Goal: Communication & Community: Answer question/provide support

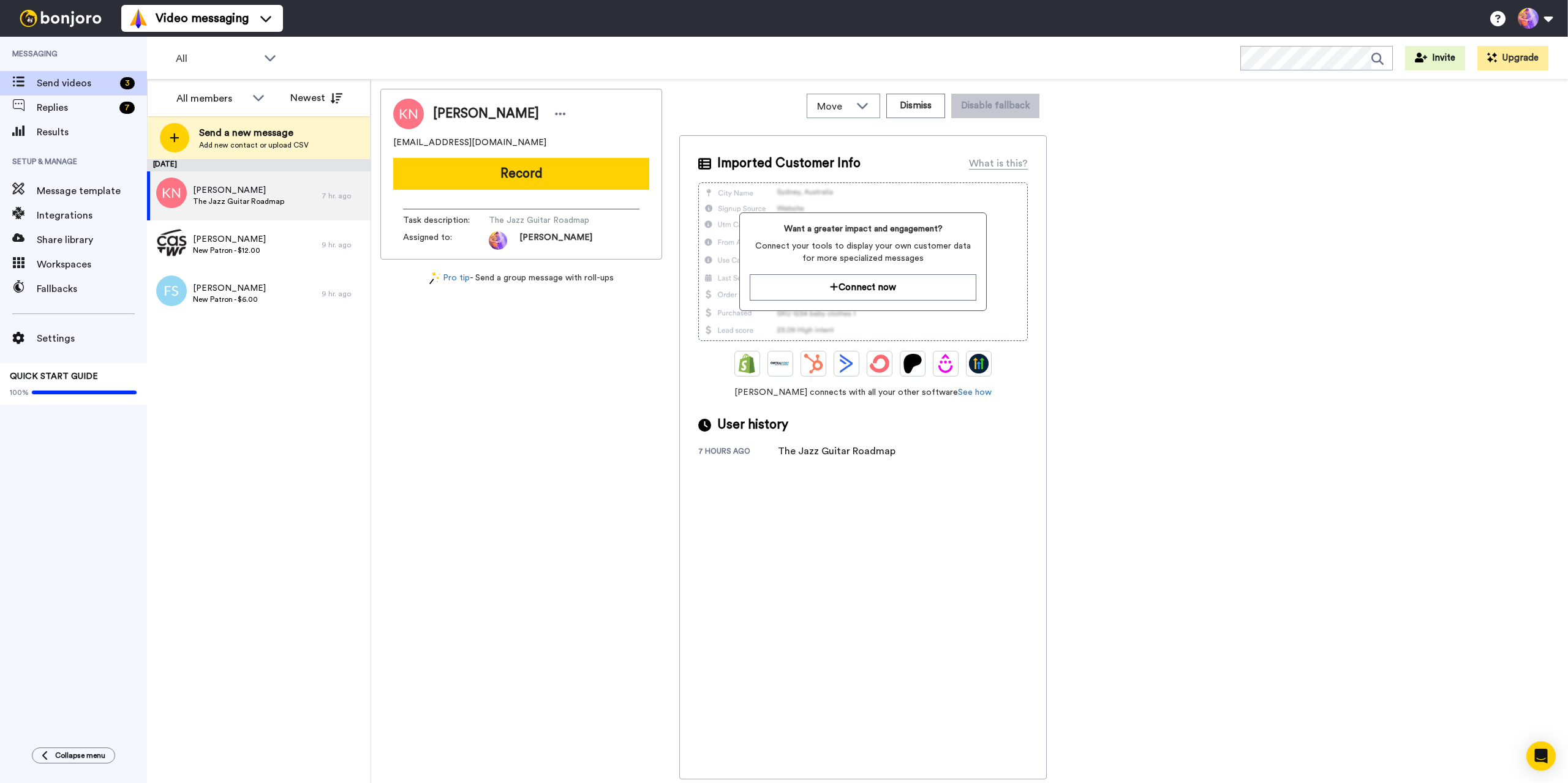
click at [80, 109] on span "Replies" at bounding box center [75, 108] width 78 height 15
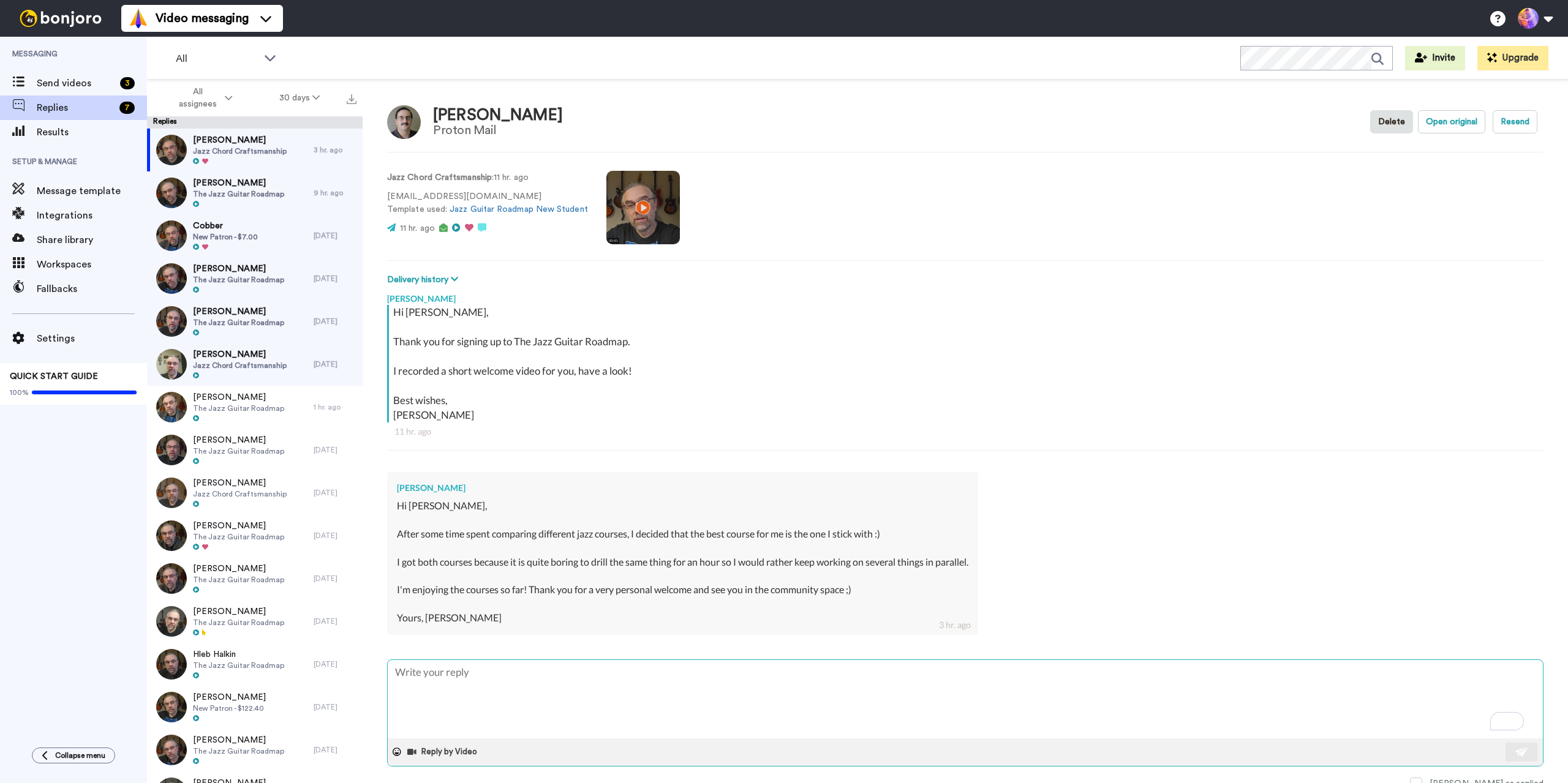
click at [789, 678] on textarea "To enrich screen reader interactions, please activate Accessibility in Grammarl…" at bounding box center [965, 699] width 1155 height 78
click at [781, 668] on textarea "To enrich screen reader interactions, please activate Accessibility in Grammarl…" at bounding box center [965, 699] width 1155 height 78
type textarea "x"
type textarea "T"
type textarea "x"
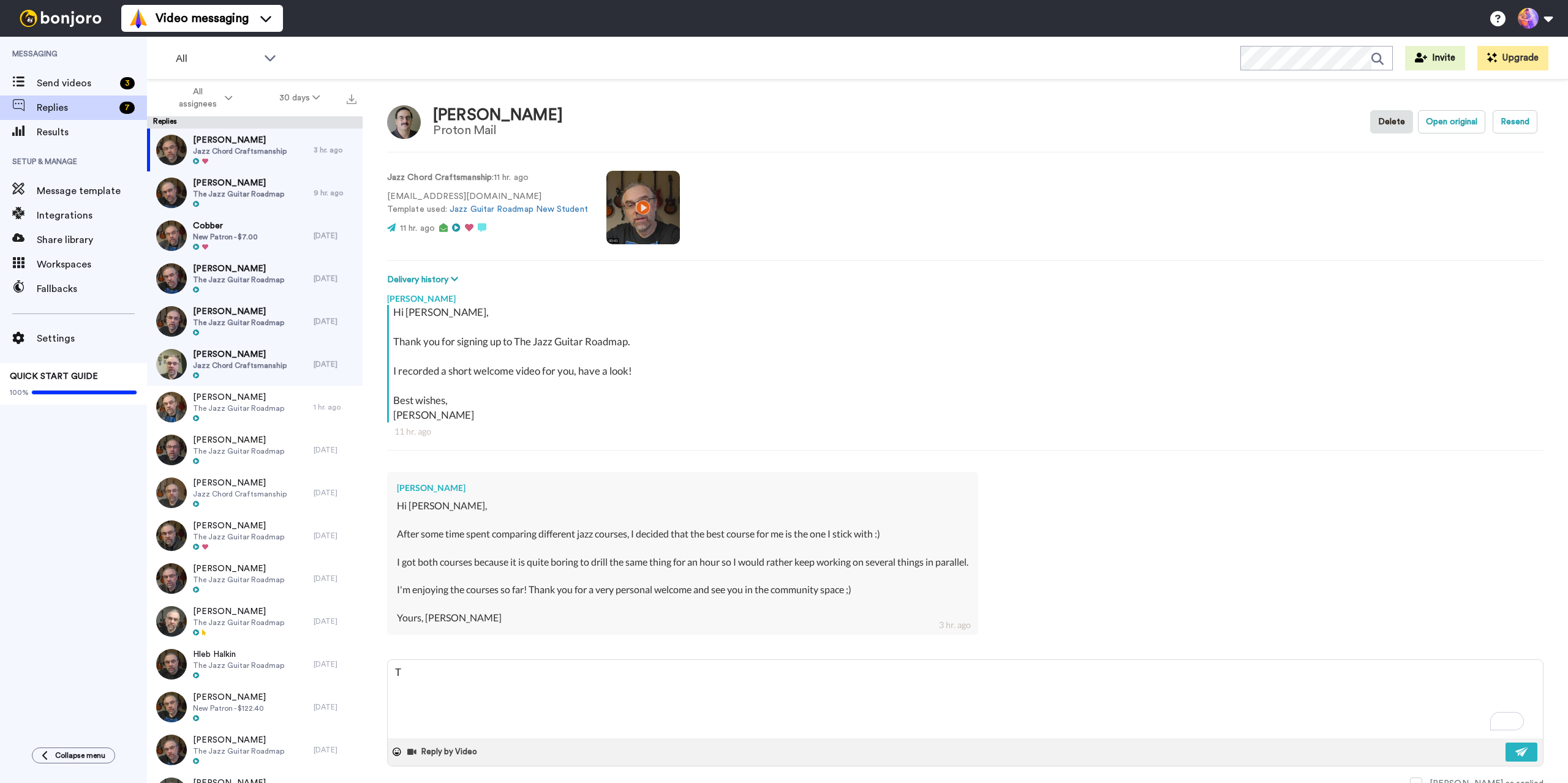
type textarea "Th"
type textarea "x"
type textarea "Tha"
type textarea "x"
type textarea "Than"
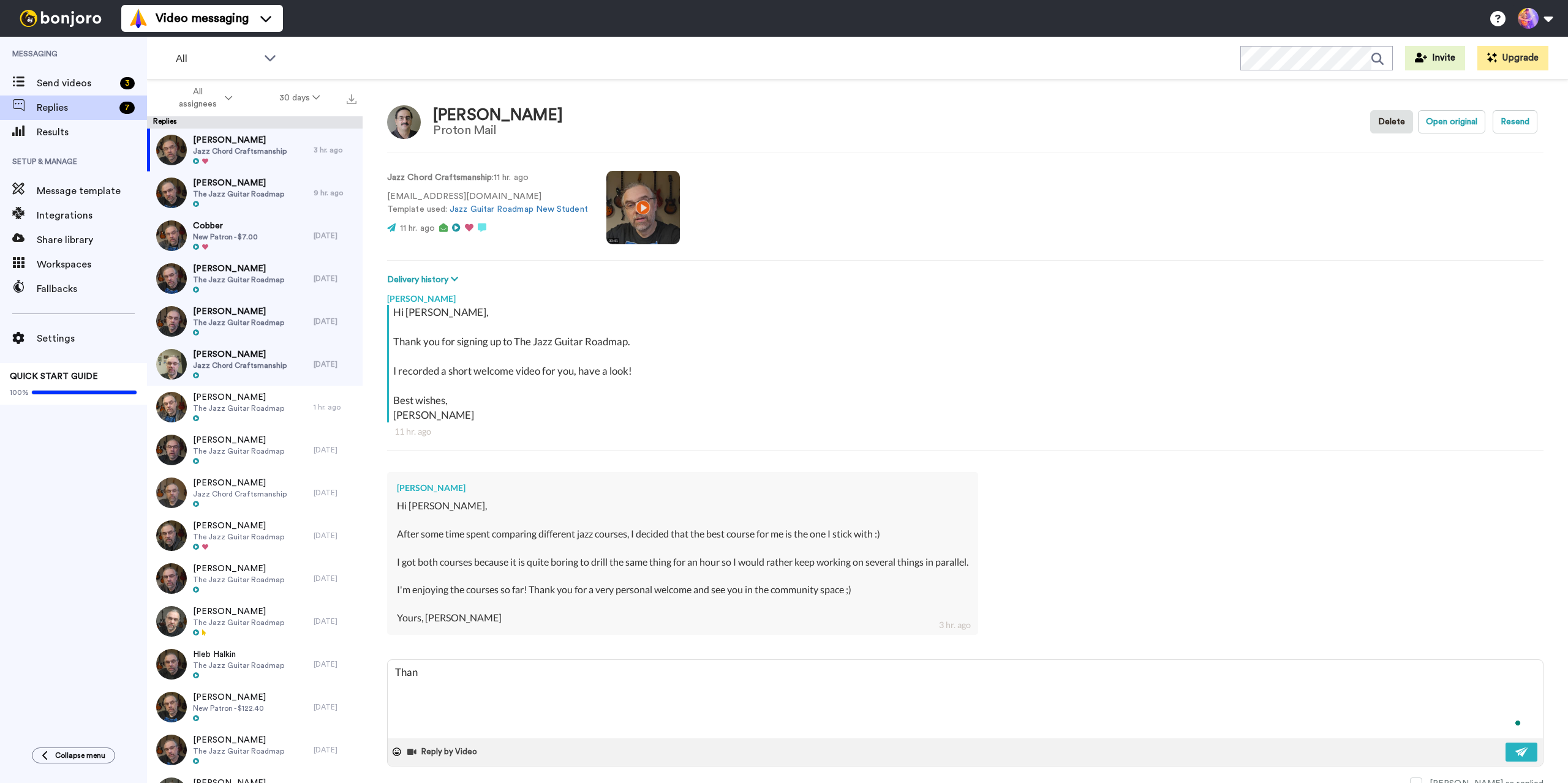
type textarea "x"
type textarea "Thans"
type textarea "x"
type textarea "Thansk"
type textarea "x"
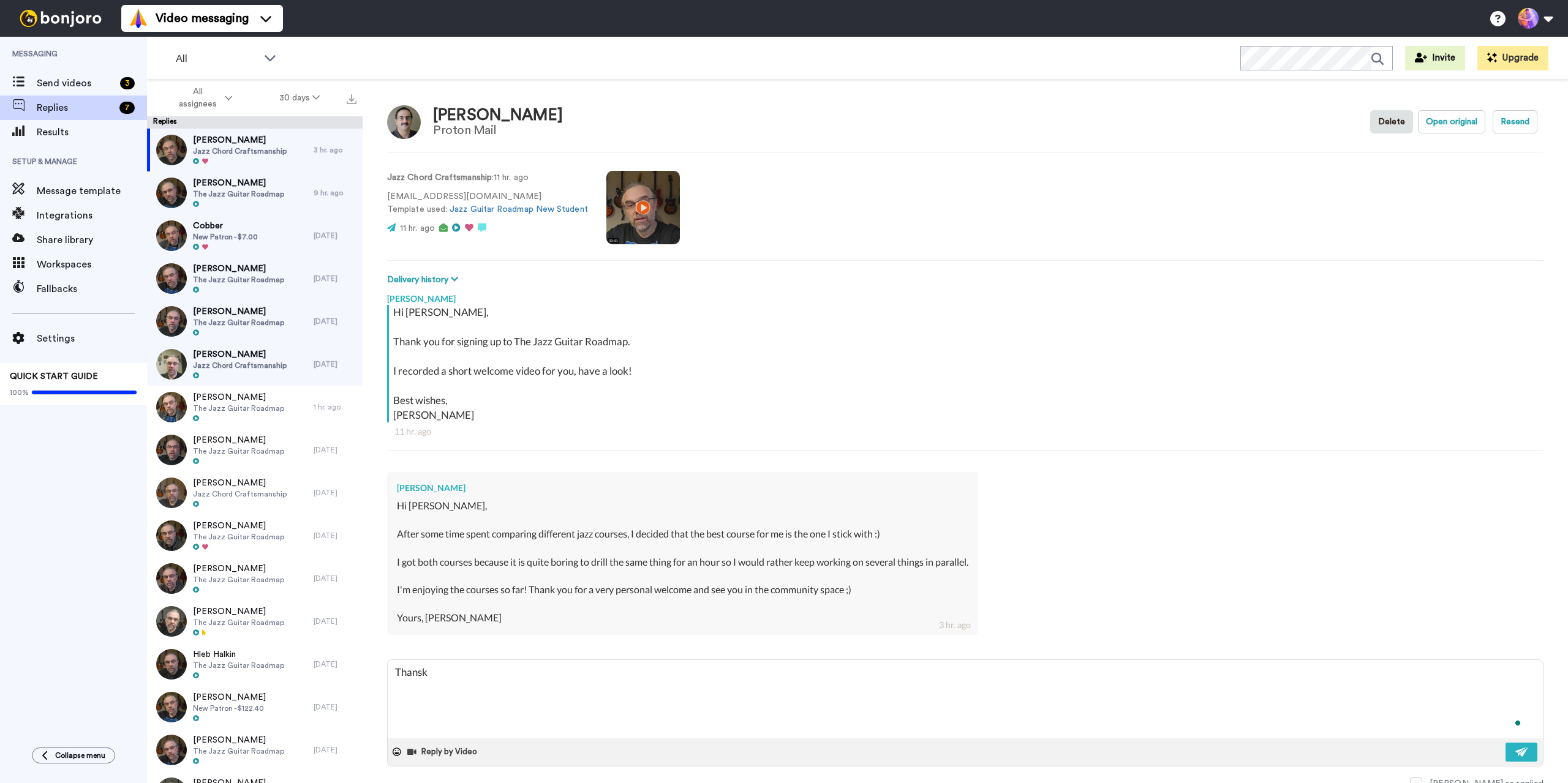
type textarea "Thansk"
type textarea "x"
type textarea "Thansk P"
type textarea "x"
type textarea "Thansk Pa"
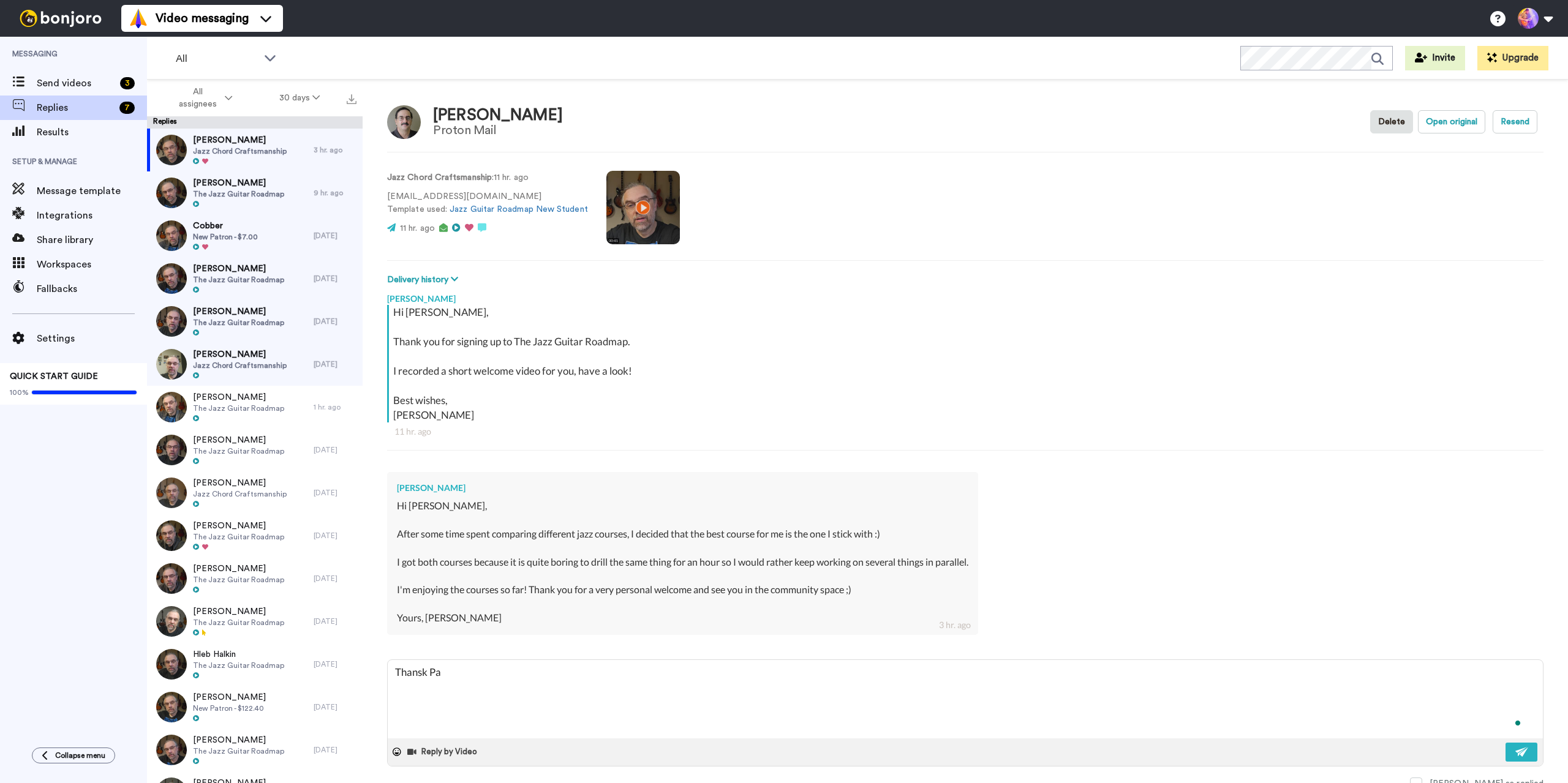
type textarea "x"
type textarea "Thansk Pau"
type textarea "x"
type textarea "[PERSON_NAME]"
type textarea "x"
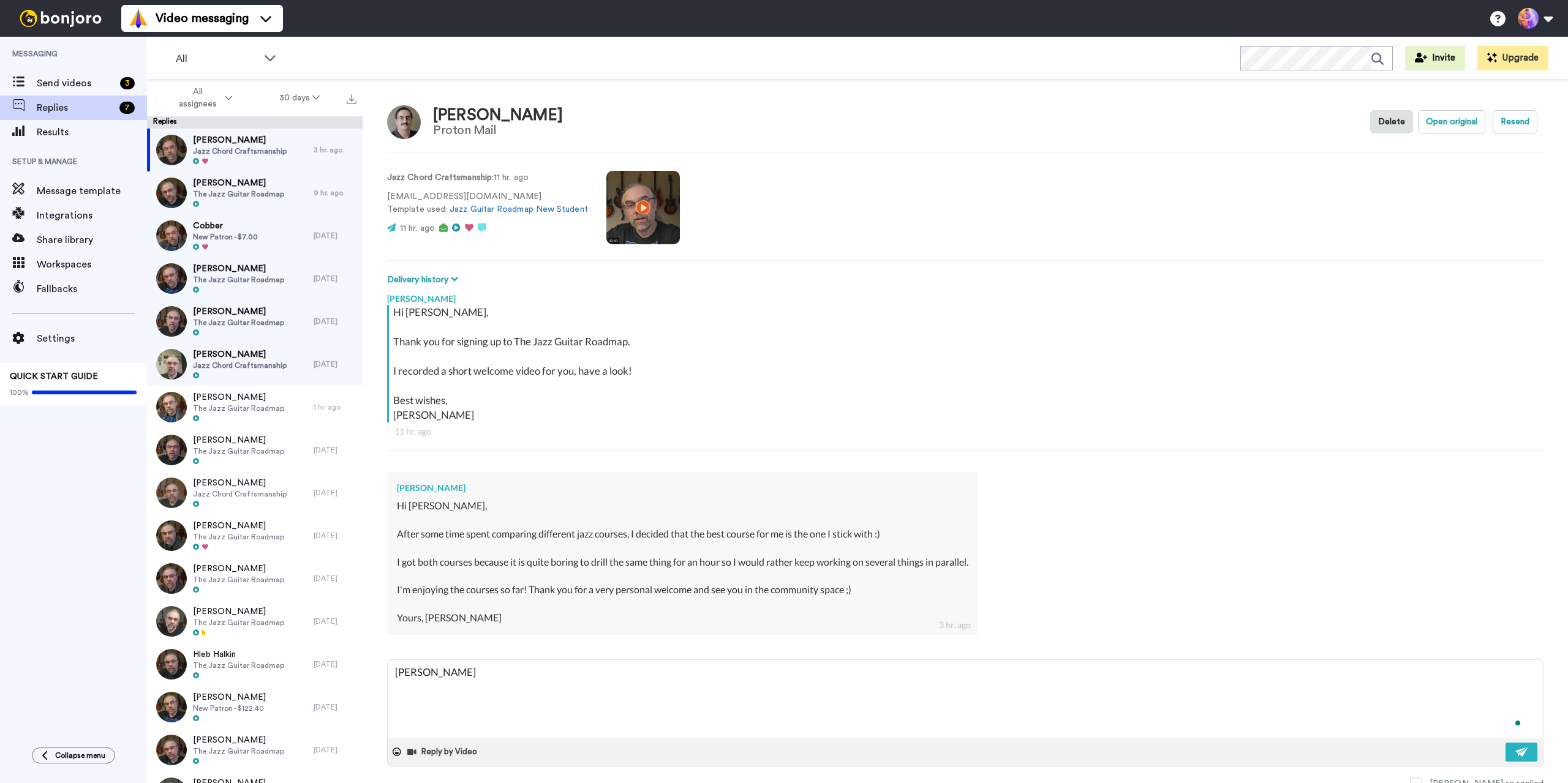
type textarea "Thansk Pau"
type textarea "x"
type textarea "Thansk Pa"
type textarea "x"
type textarea "Thansk P"
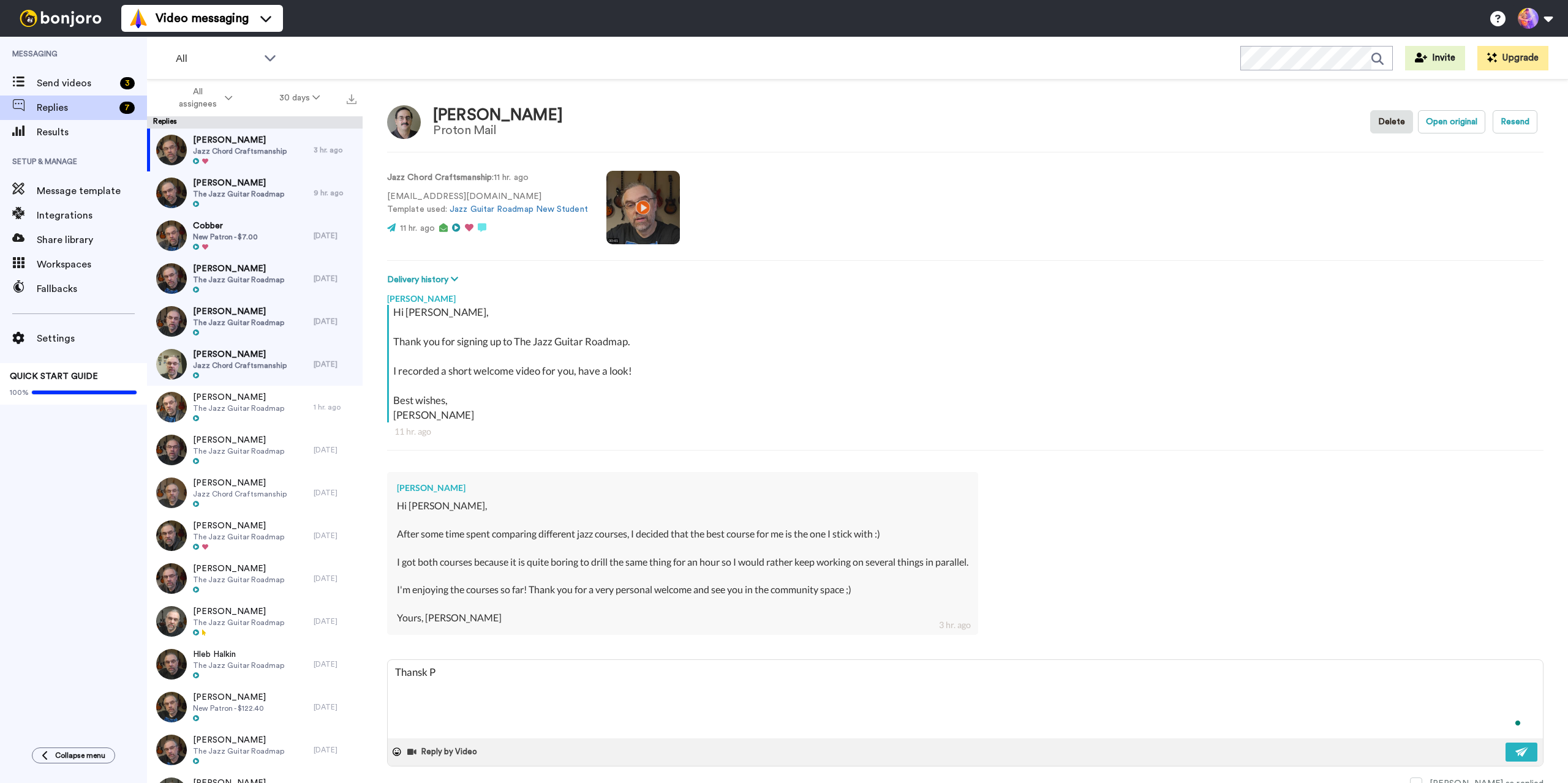
type textarea "x"
type textarea "Thansk"
type textarea "x"
type textarea "Thansk"
type textarea "x"
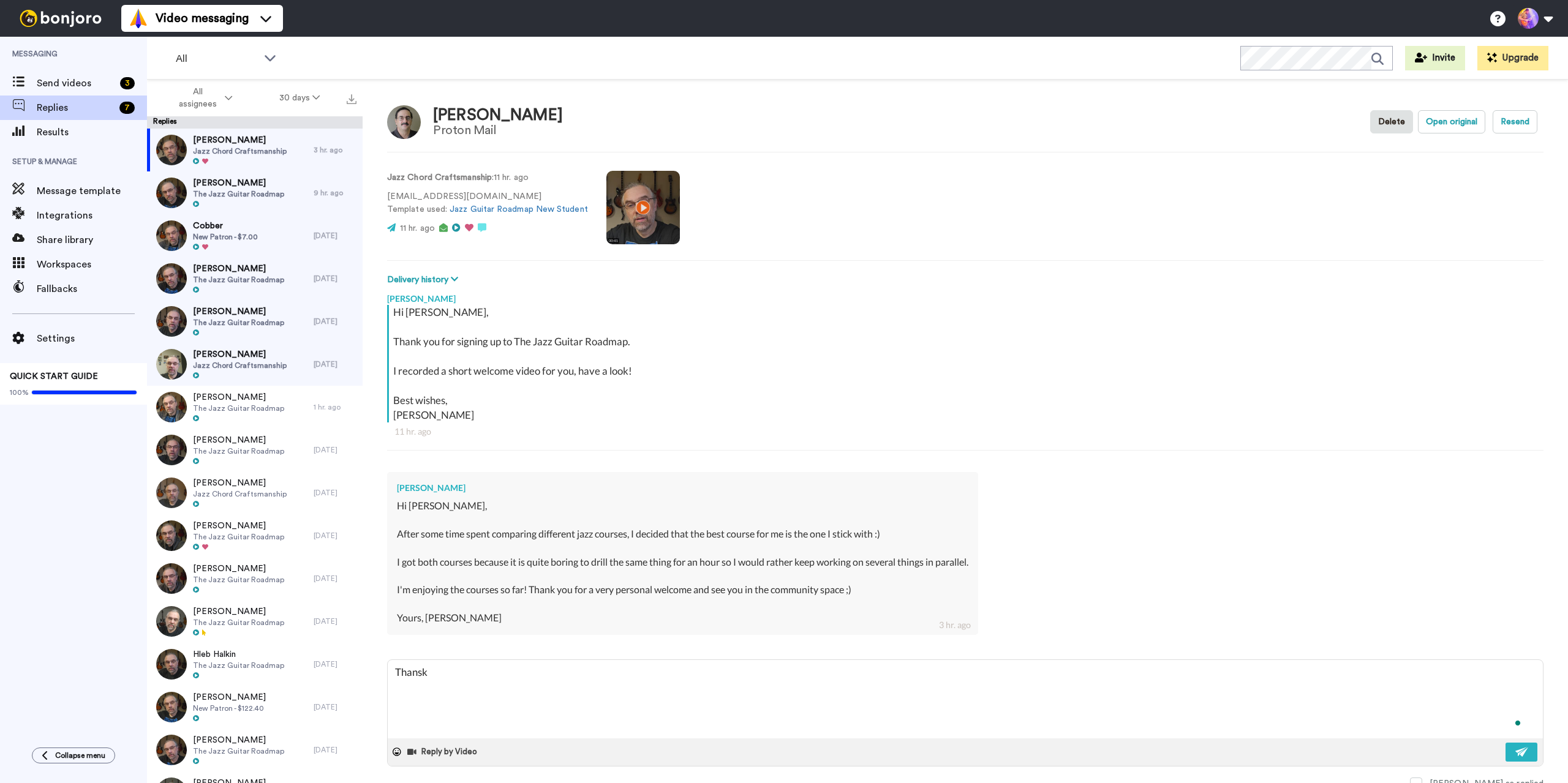
type textarea "Thans"
type textarea "x"
type textarea "Than"
type textarea "x"
type textarea "Thank"
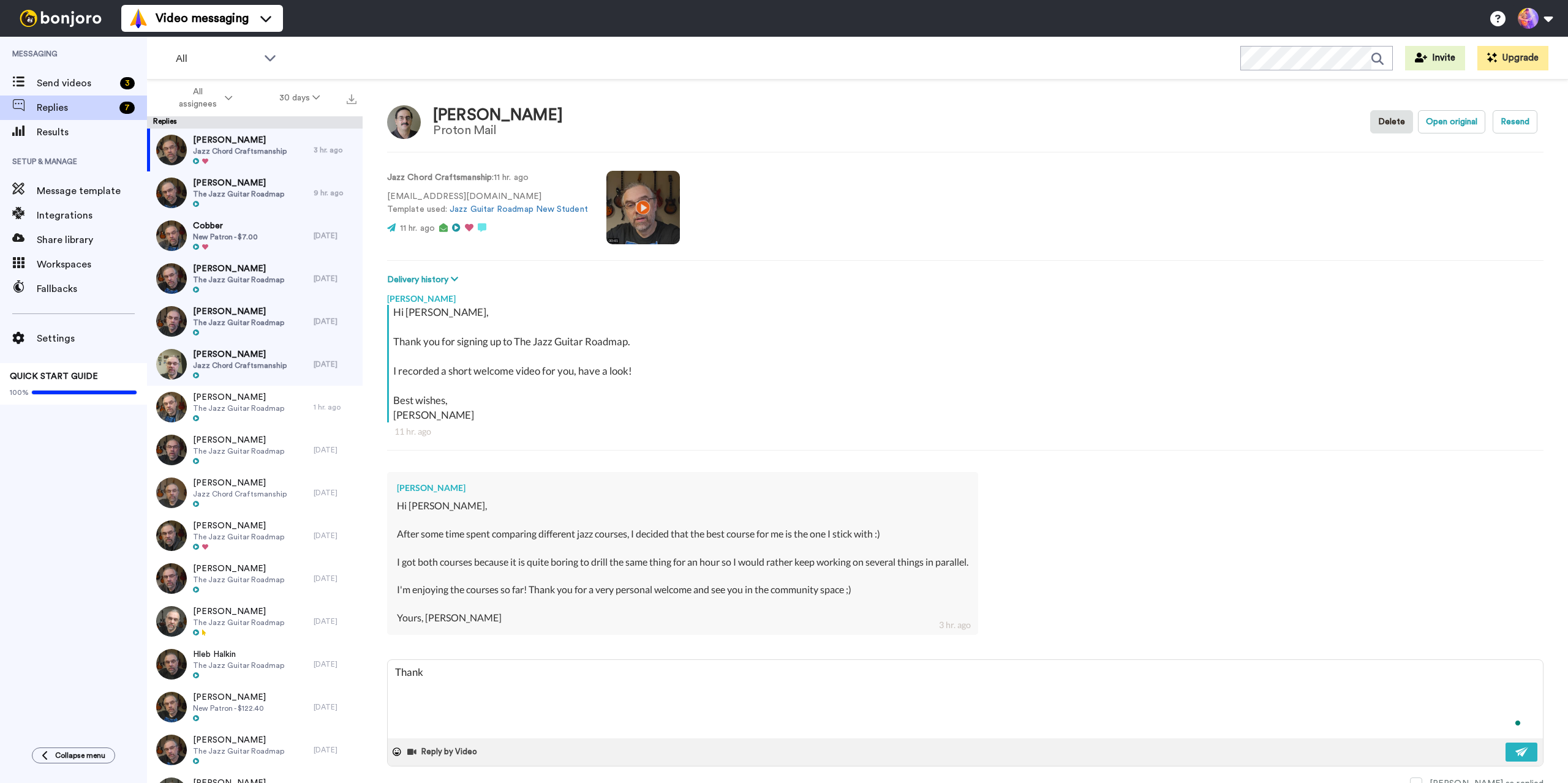
type textarea "x"
type textarea "Thanks"
type textarea "x"
type textarea "Thanks"
type textarea "x"
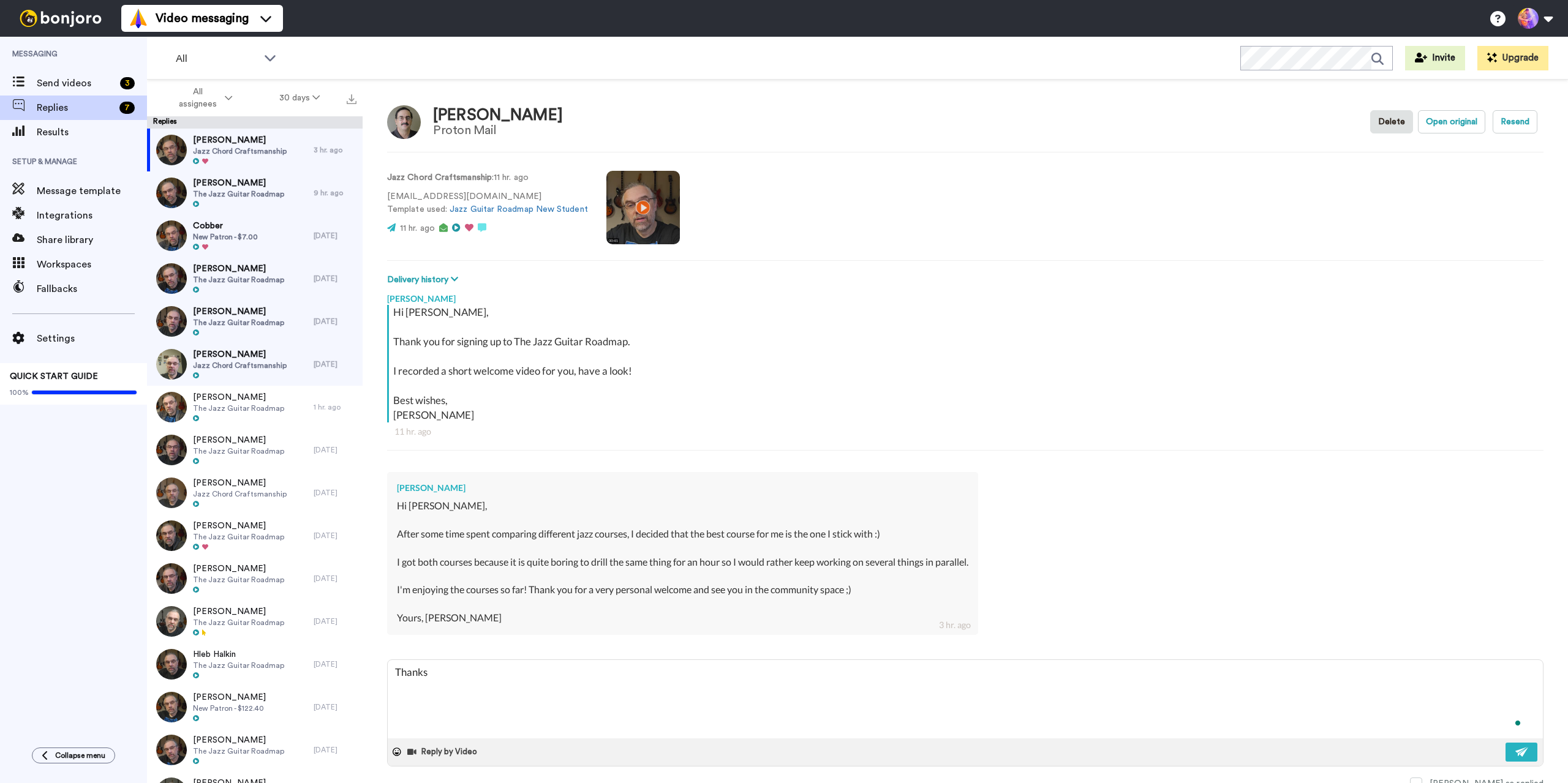
type textarea "Thanks P"
type textarea "x"
type textarea "Thanks Pa"
type textarea "x"
type textarea "Thanks [PERSON_NAME]"
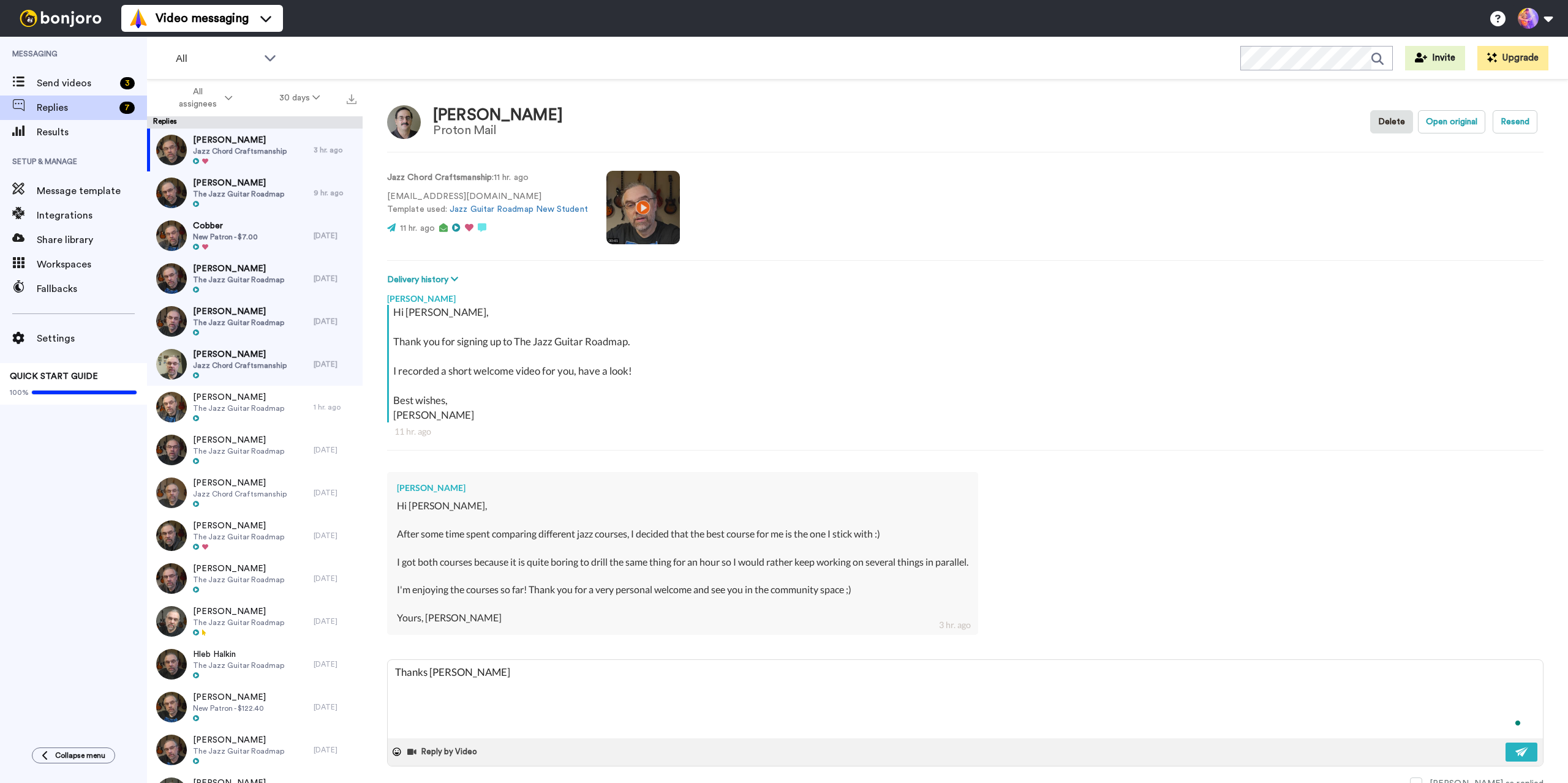
type textarea "x"
type textarea "Thanks Pauk"
type textarea "x"
type textarea "Thanks [PERSON_NAME]!"
type textarea "x"
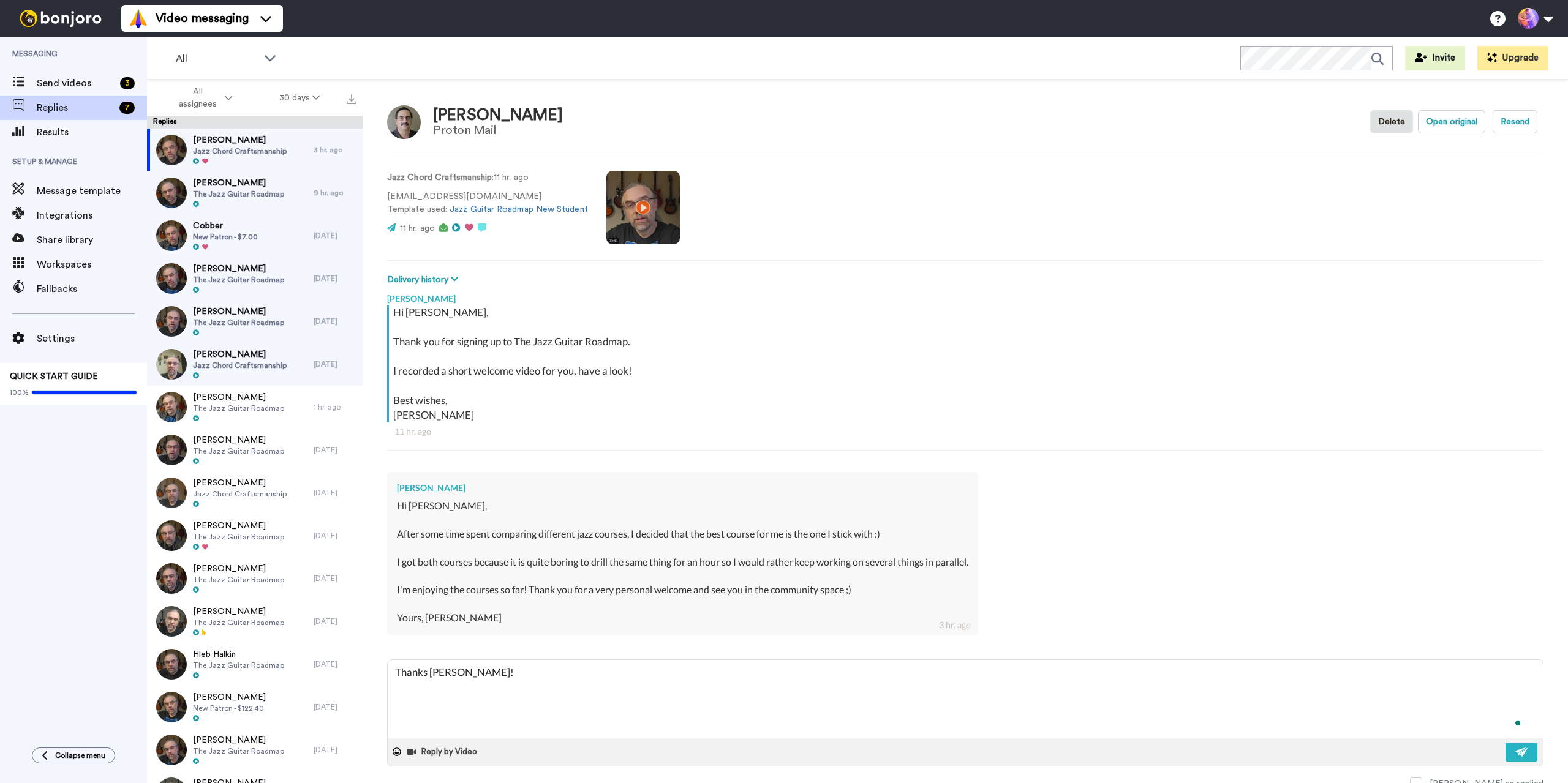
type textarea "Thanks [PERSON_NAME]!"
type textarea "x"
type textarea "Thanks [PERSON_NAME]!"
type textarea "x"
type textarea "Thanks Pauk"
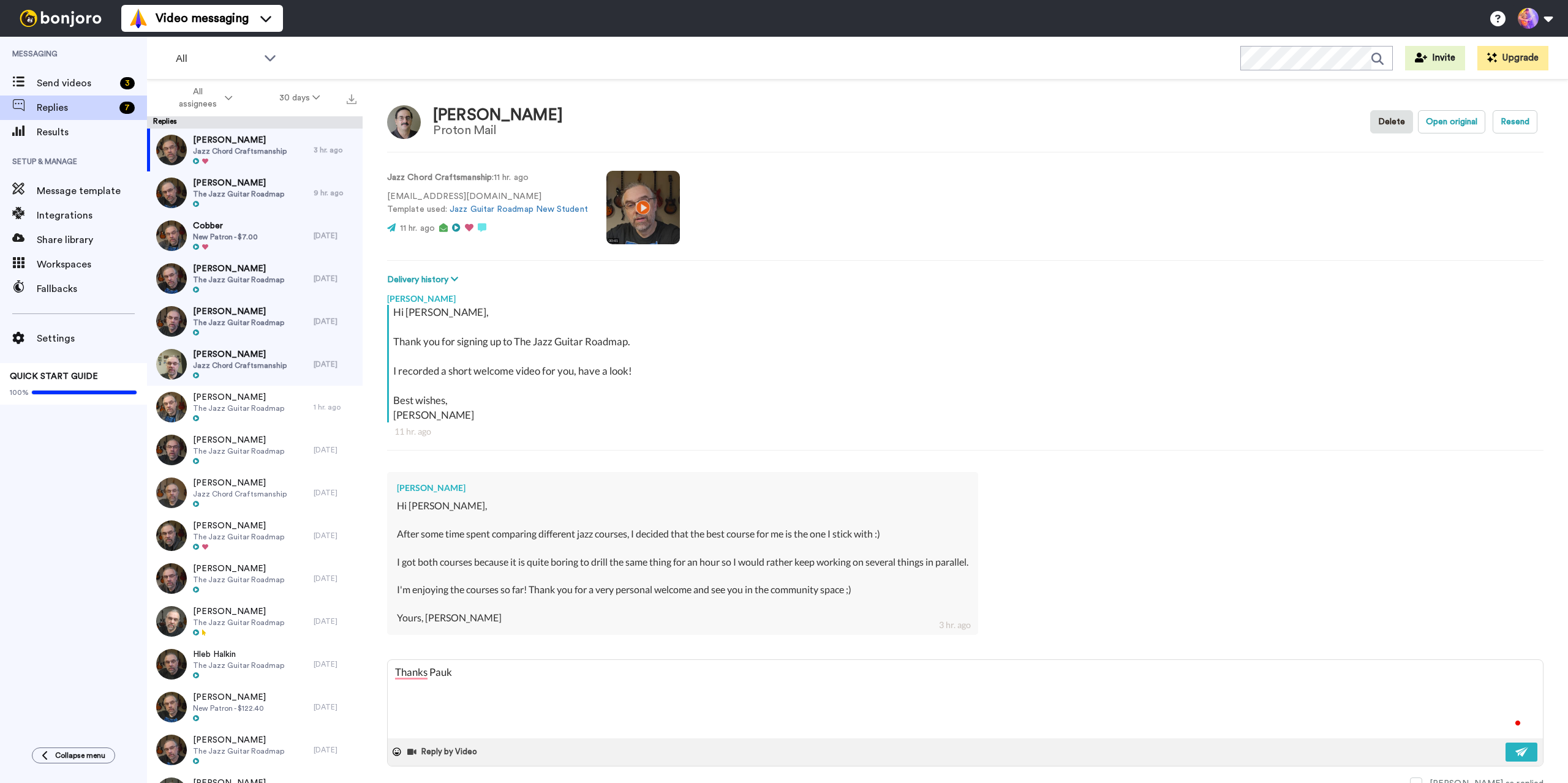
type textarea "x"
type textarea "Thanks [PERSON_NAME]"
type textarea "x"
type textarea "Thanks Pa"
type textarea "x"
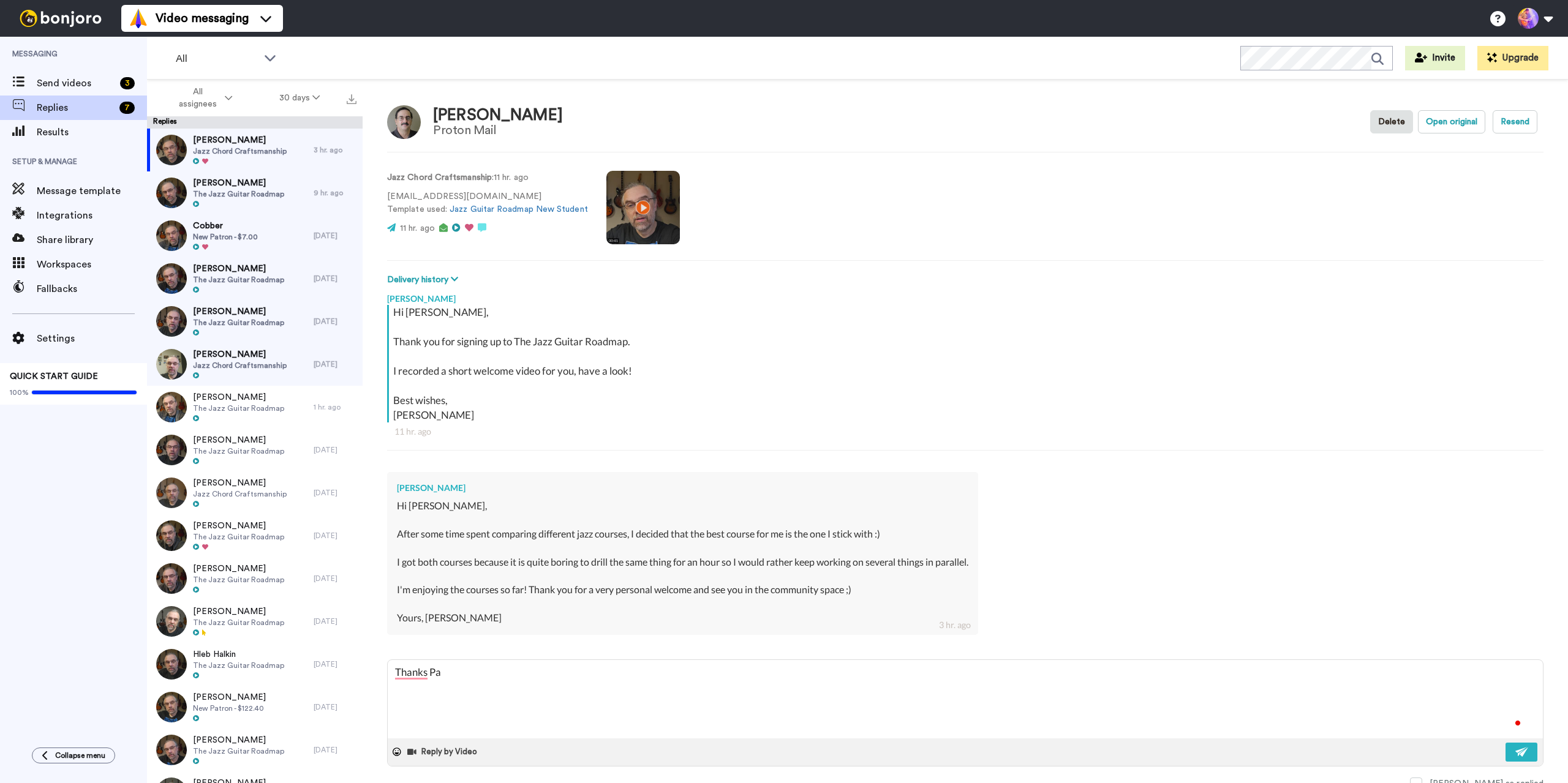
type textarea "Thanks [PERSON_NAME]"
type textarea "x"
type textarea "Thanks [PERSON_NAME]"
type textarea "x"
type textarea "Thanks [PERSON_NAME]"
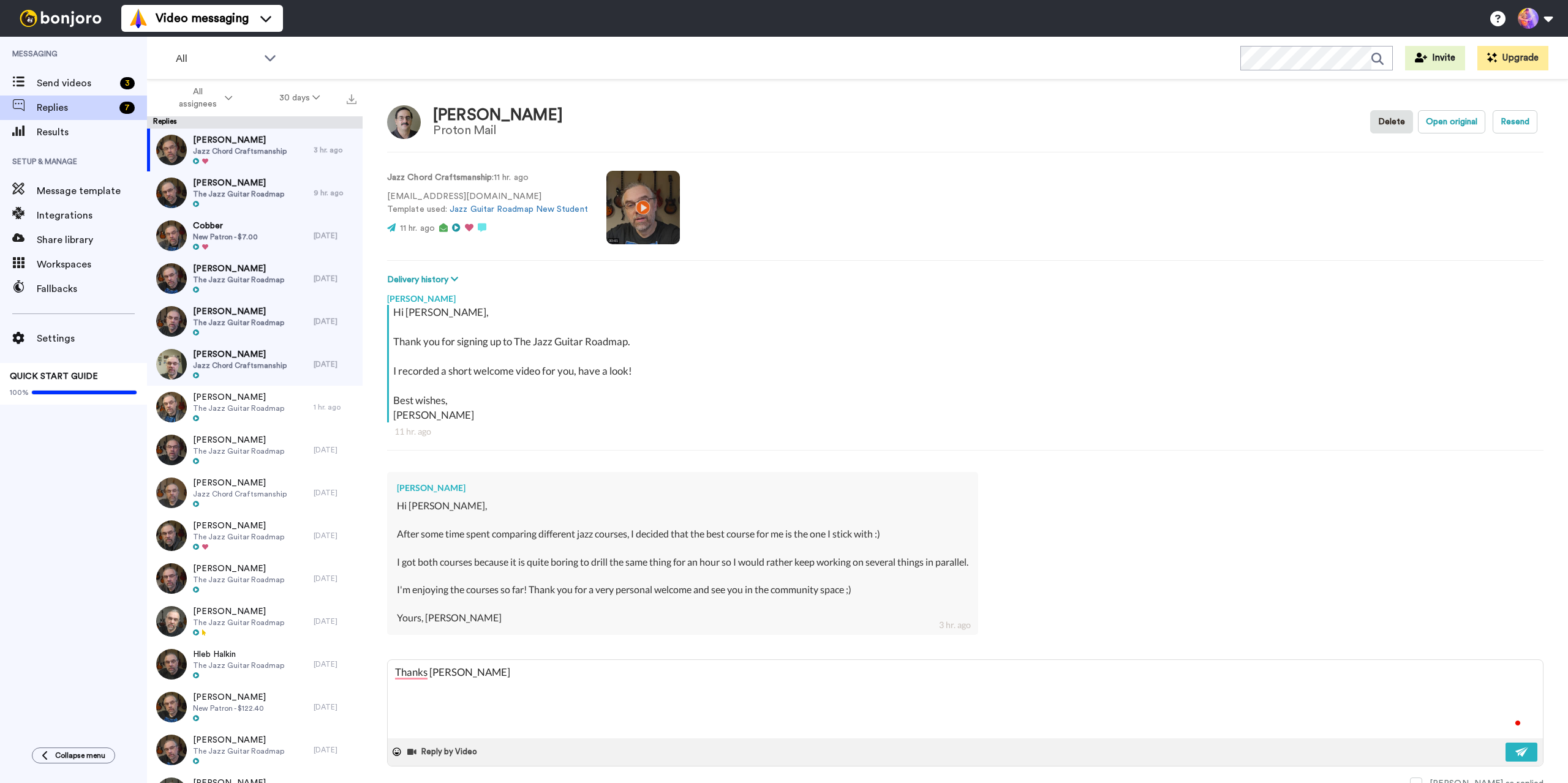
type textarea "x"
type textarea "Thanks [PERSON_NAME] !"
type textarea "x"
type textarea "Thanks [PERSON_NAME]"
type textarea "x"
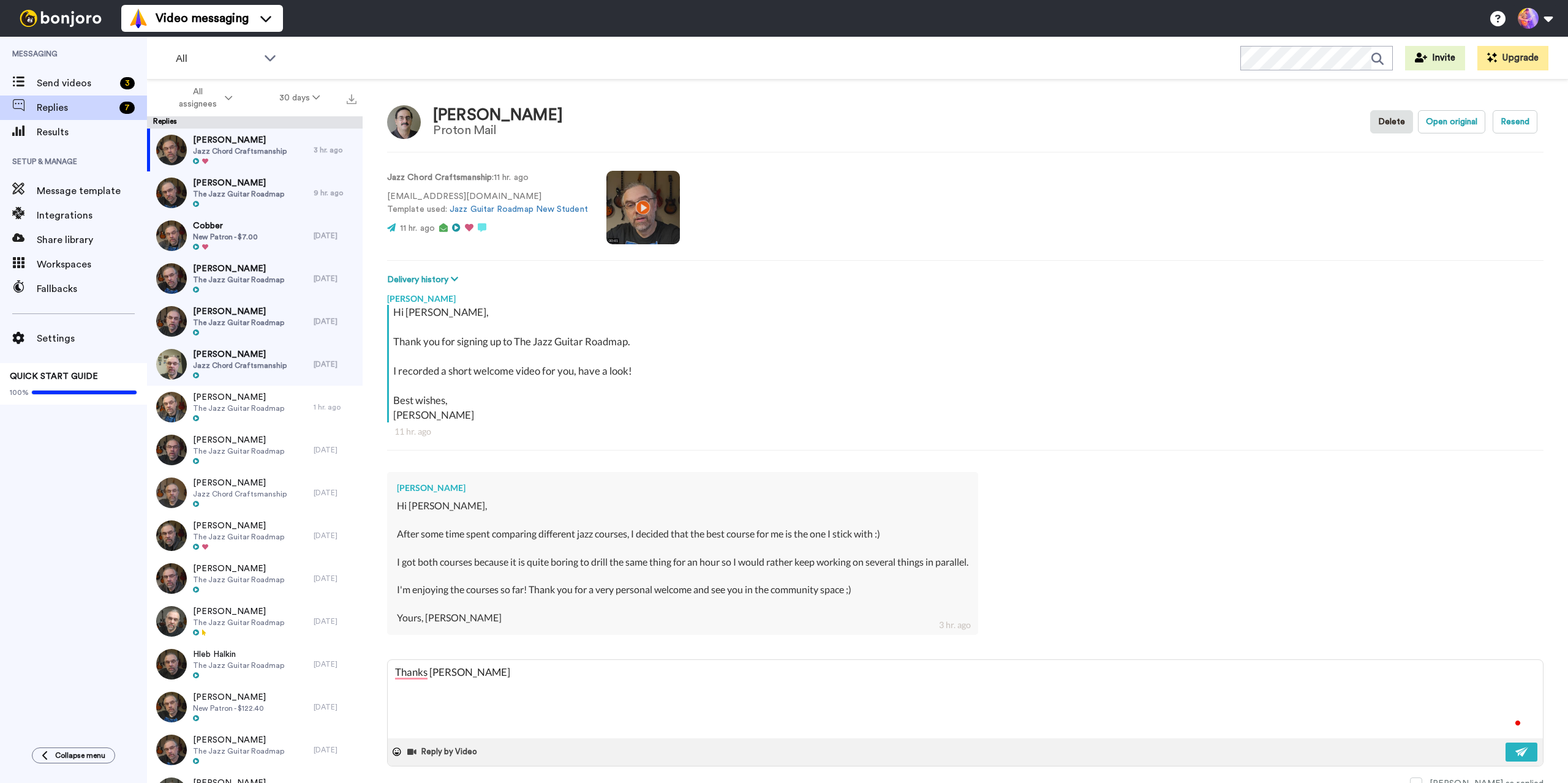
type textarea "Thanks [PERSON_NAME]"
type textarea "x"
type textarea "Thanks [PERSON_NAME]!"
type textarea "x"
type textarea "Thanks [PERSON_NAME]!"
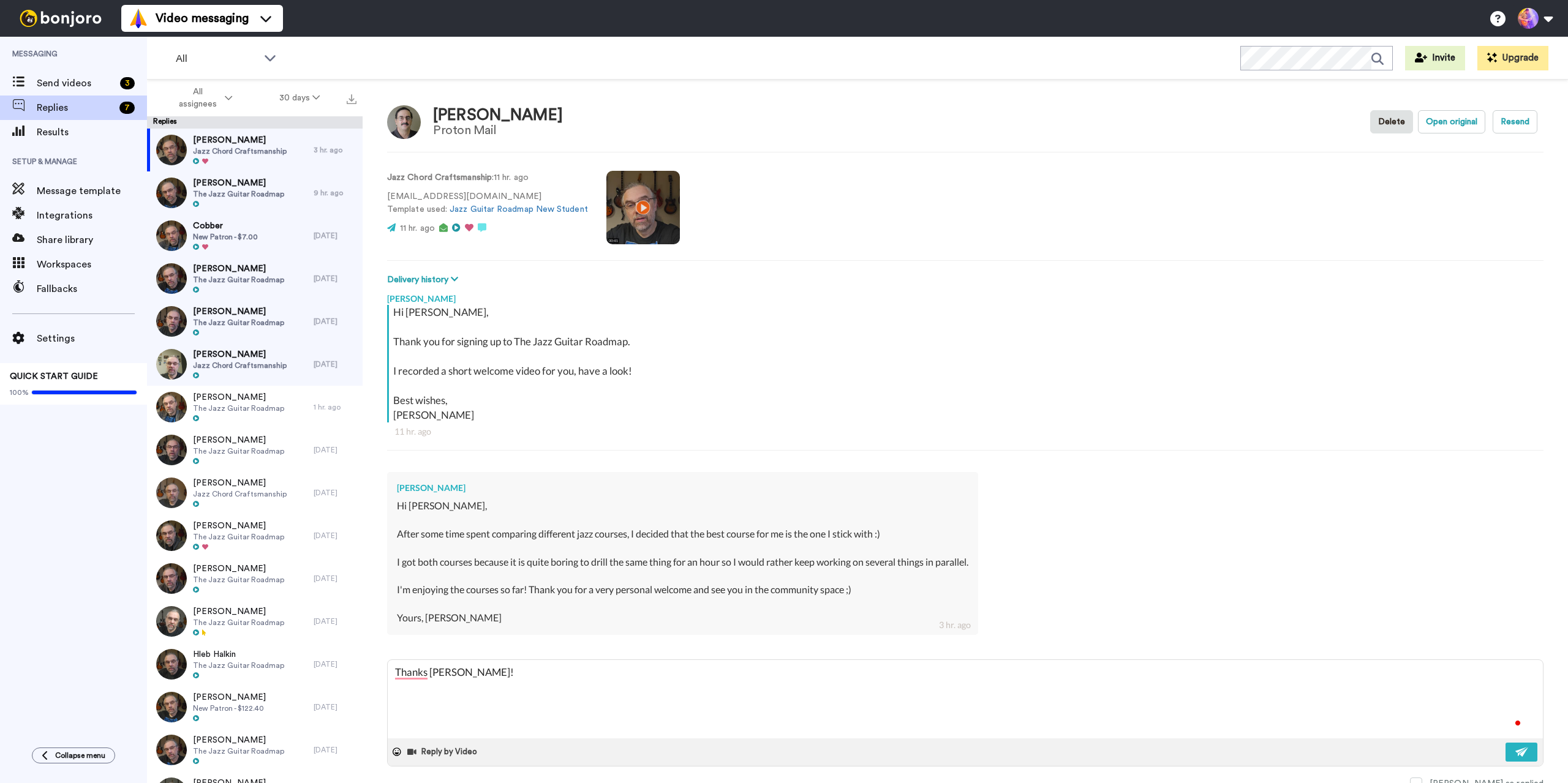
type textarea "x"
type textarea "Thanks [PERSON_NAME]! S"
type textarea "x"
type textarea "Thanks [PERSON_NAME]! Se"
type textarea "x"
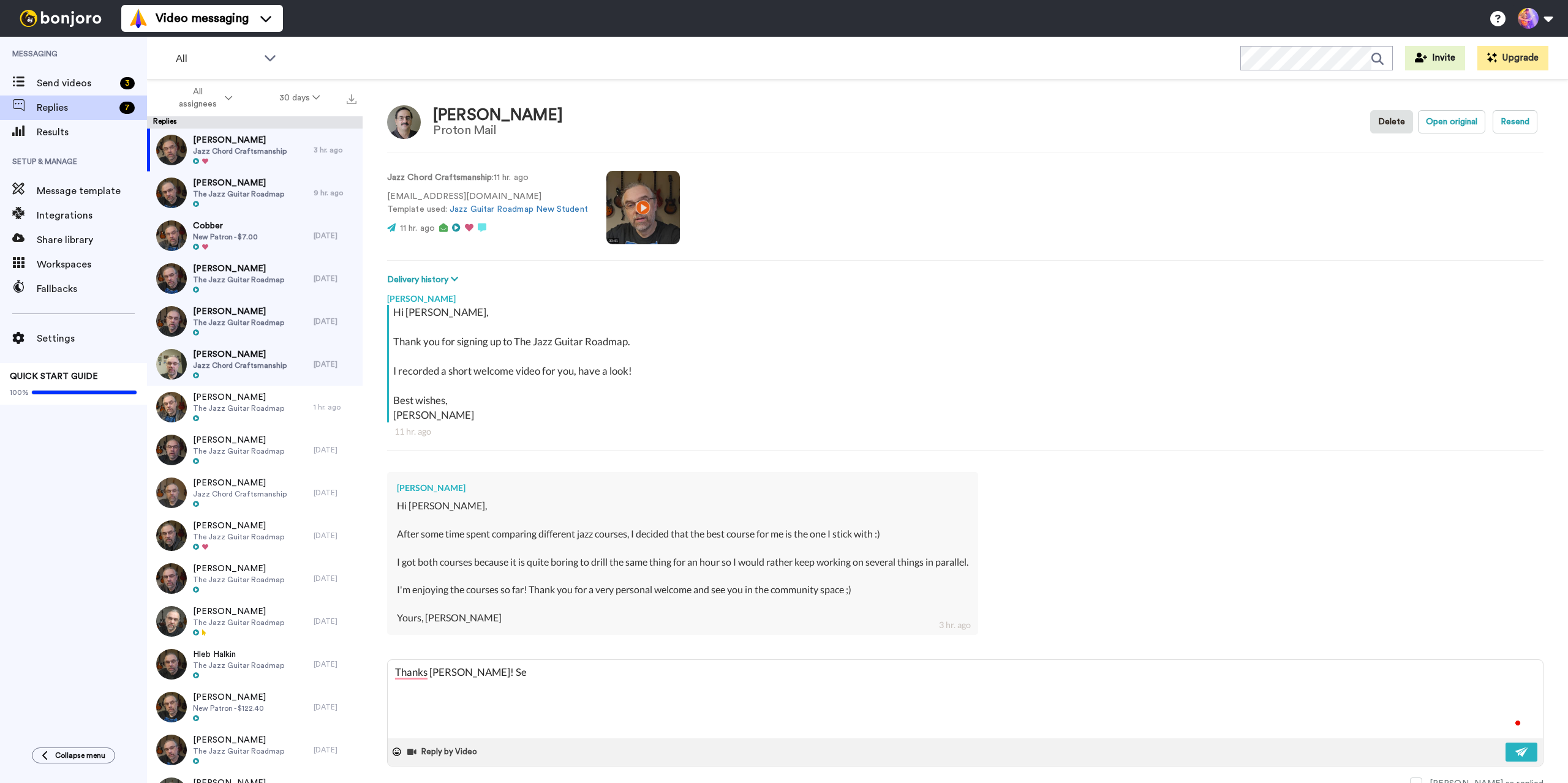
type textarea "Thanks [PERSON_NAME]! See"
type textarea "x"
type textarea "Thanks [PERSON_NAME]! See"
type textarea "x"
type textarea "Thanks [PERSON_NAME]! See y"
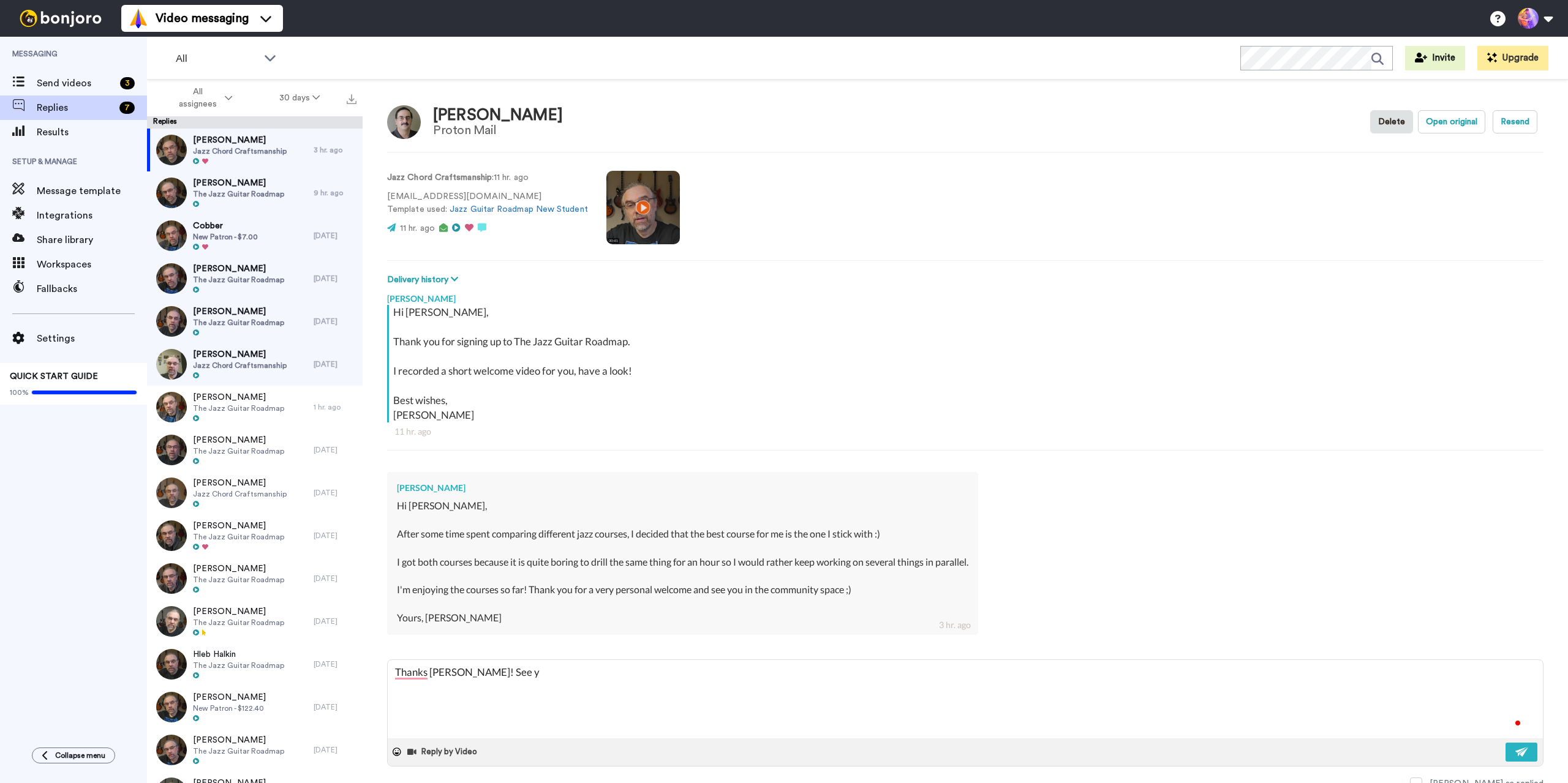
type textarea "x"
type textarea "Thanks [PERSON_NAME]! See yo"
type textarea "x"
type textarea "Thanks [PERSON_NAME]! See you"
type textarea "x"
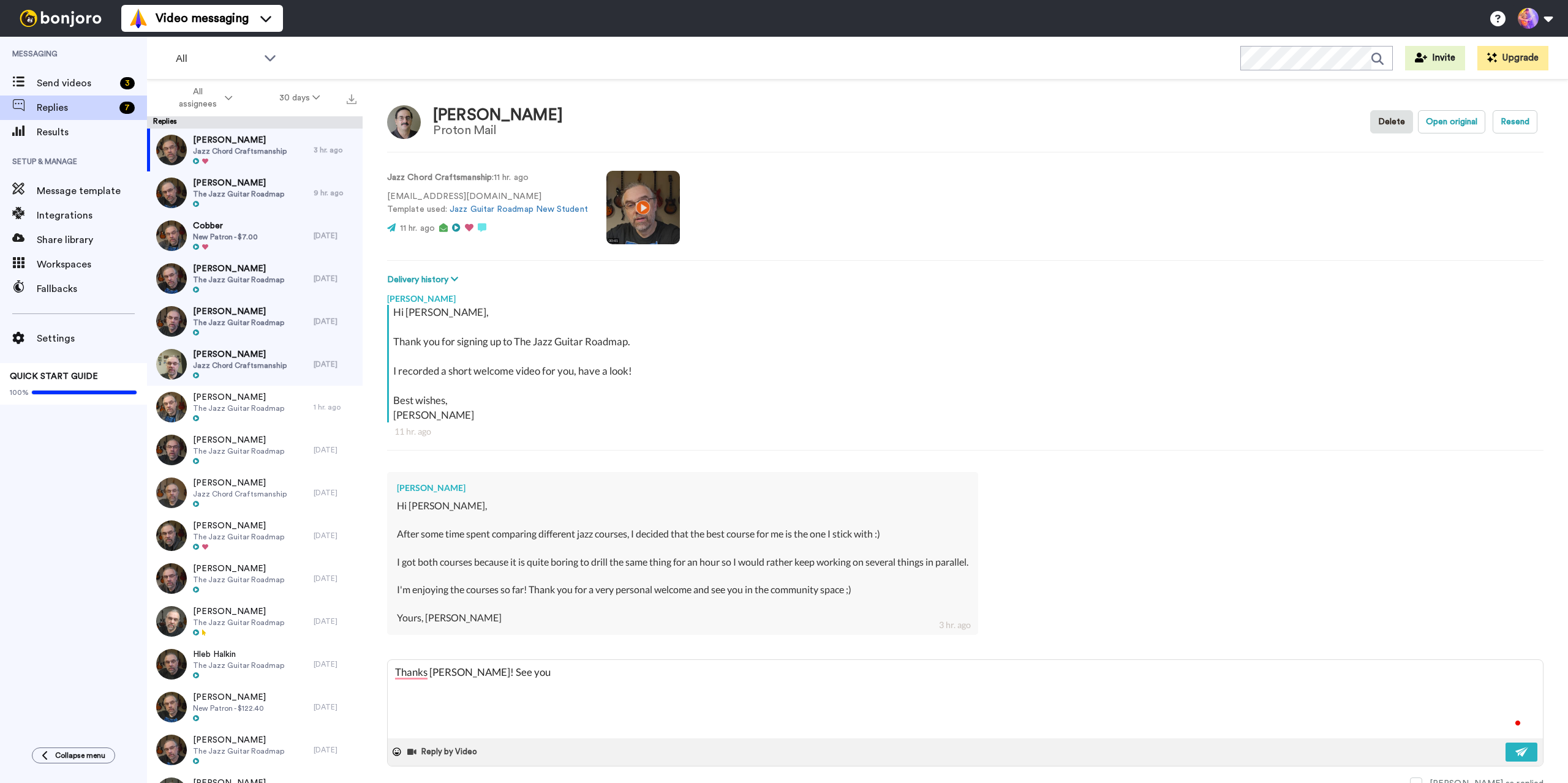
type textarea "Thanks [PERSON_NAME]! See you"
type textarea "x"
type textarea "Thanks [PERSON_NAME]! See you i"
type textarea "x"
type textarea "Thanks [PERSON_NAME]! See you in"
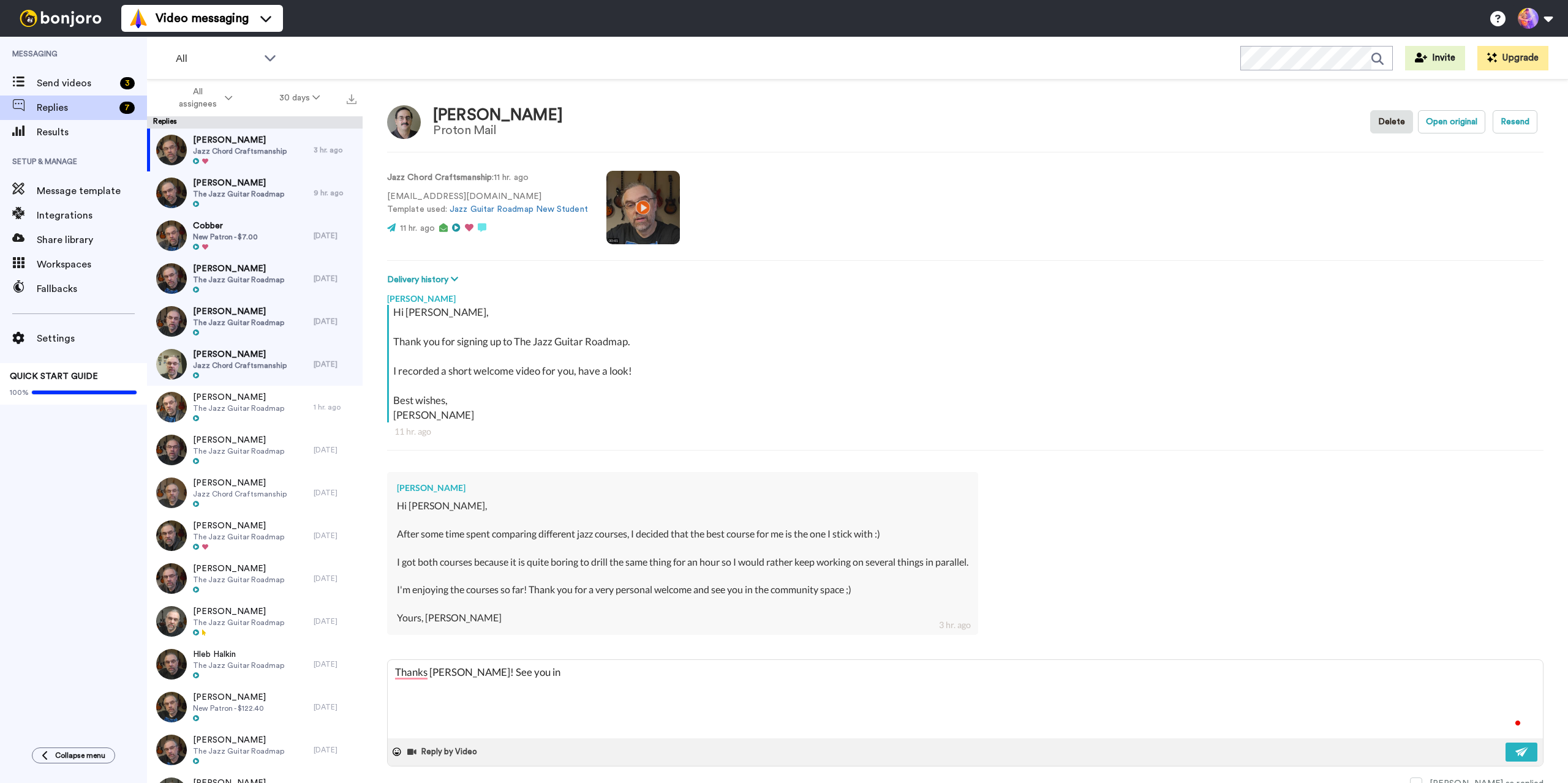
type textarea "x"
type textarea "Thanks [PERSON_NAME]! See you in"
type textarea "x"
type textarea "Thanks [PERSON_NAME]! See you in t"
type textarea "x"
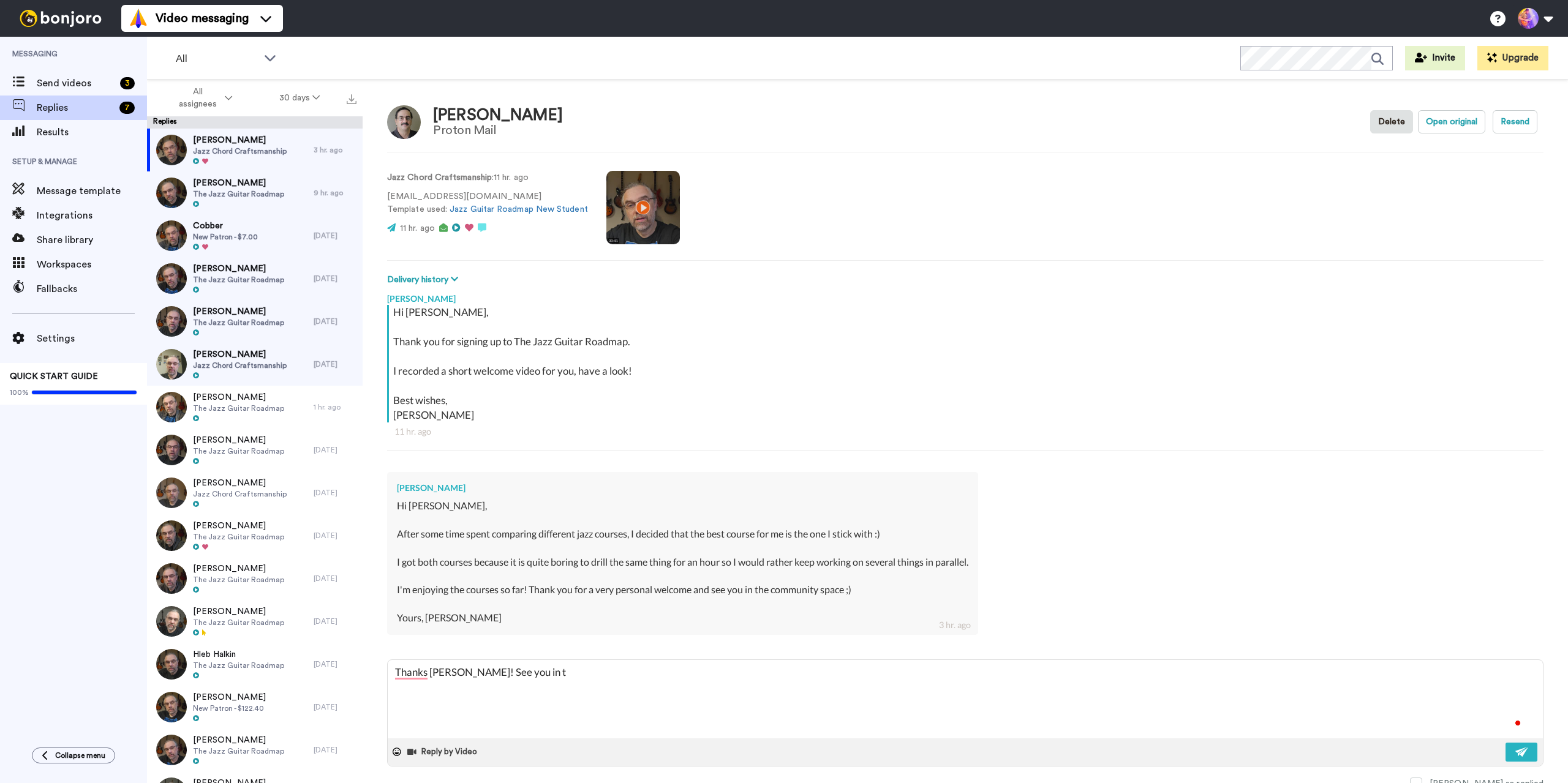
type textarea "Thanks [PERSON_NAME]! See you in th"
type textarea "x"
type textarea "Thanks [PERSON_NAME]! See you in the"
type textarea "x"
type textarea "Thanks [PERSON_NAME]! See you in ther"
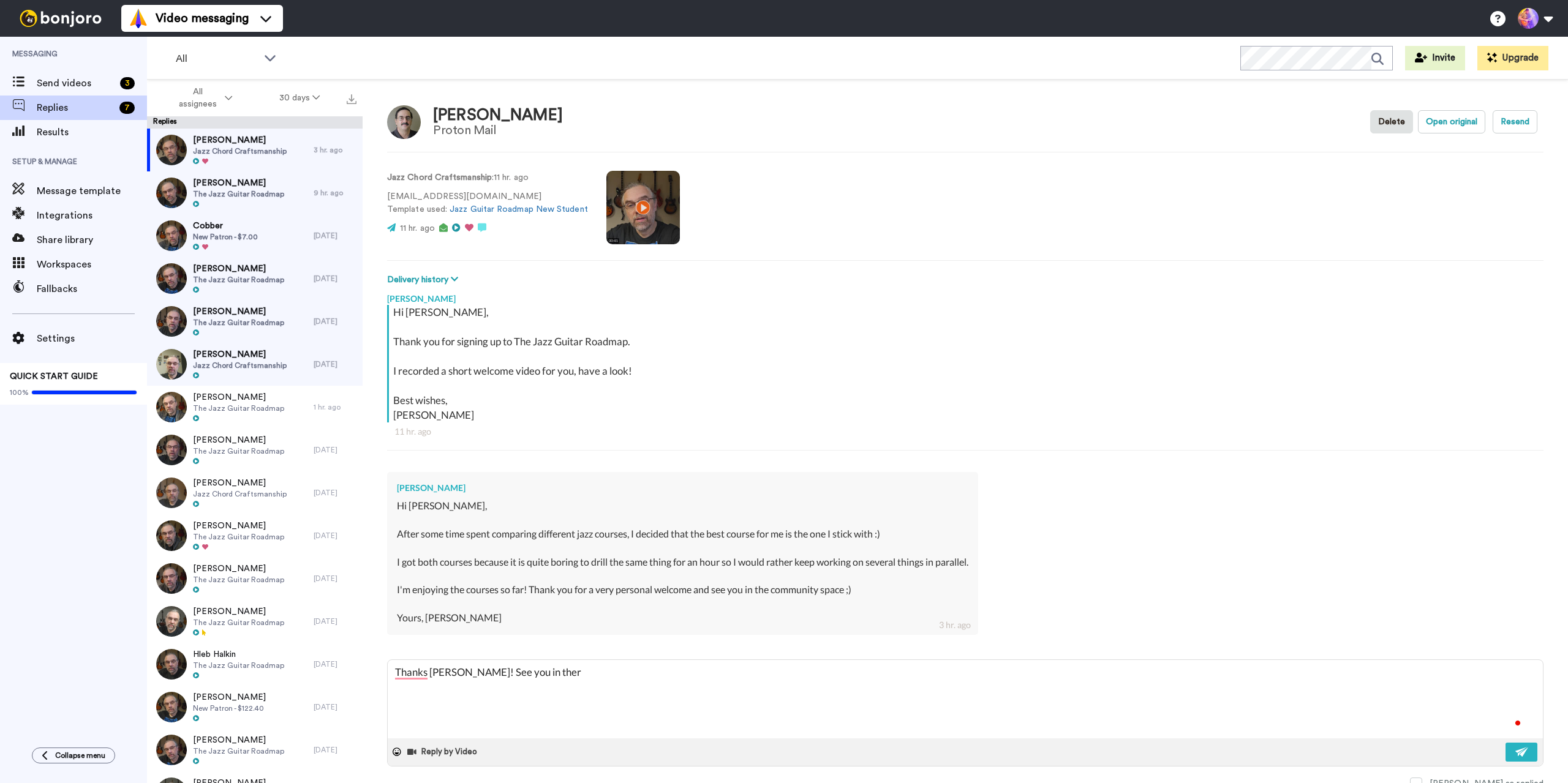
type textarea "x"
type textarea "Thanks [PERSON_NAME]! See you in there"
type textarea "x"
type textarea "Thanks [PERSON_NAME]! See you in there"
type textarea "x"
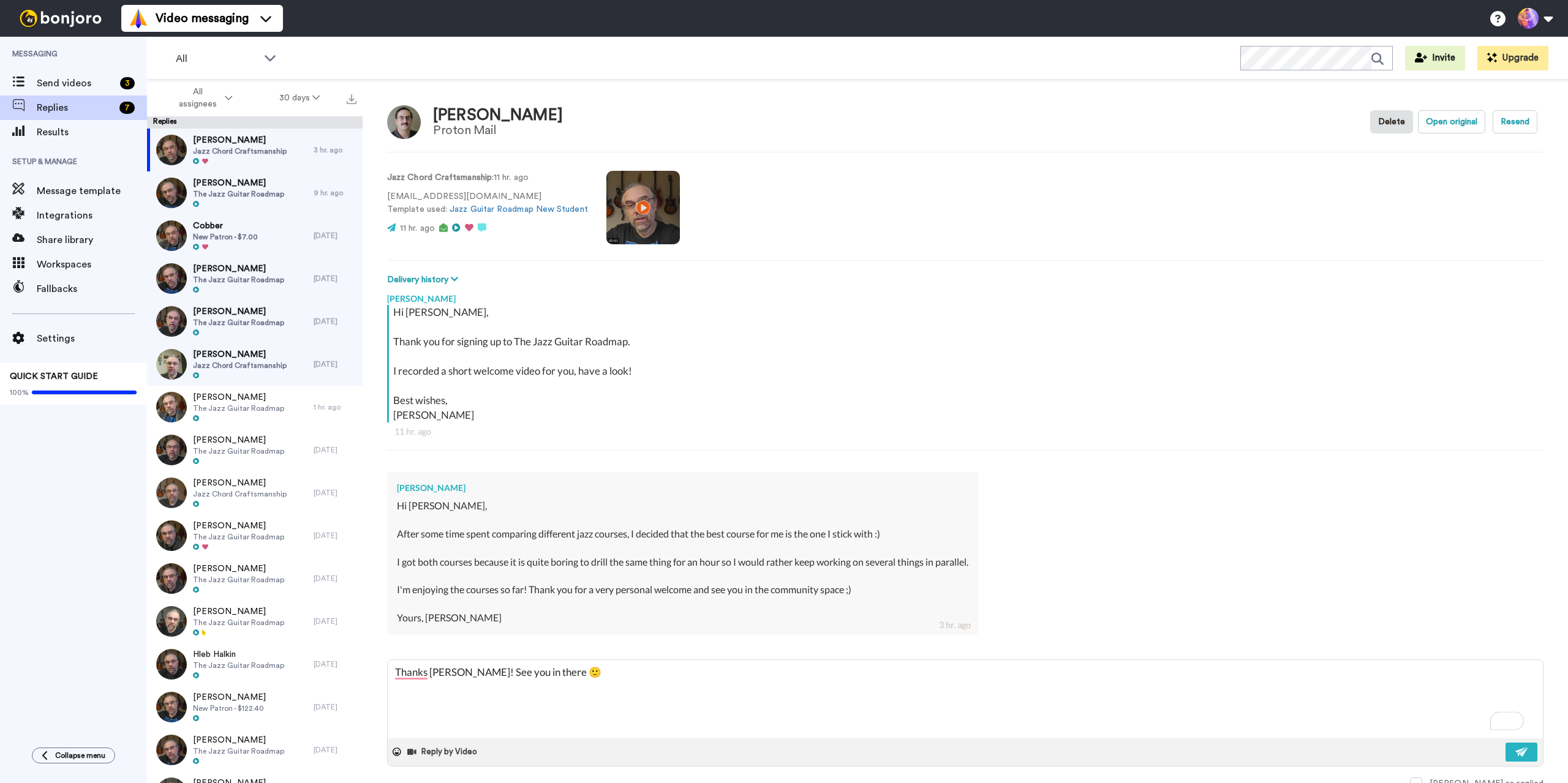
type textarea "Thanks [PERSON_NAME]! See you in there 🙂"
type textarea "x"
click at [260, 191] on span "The Jazz Guitar Roadmap" at bounding box center [238, 194] width 92 height 10
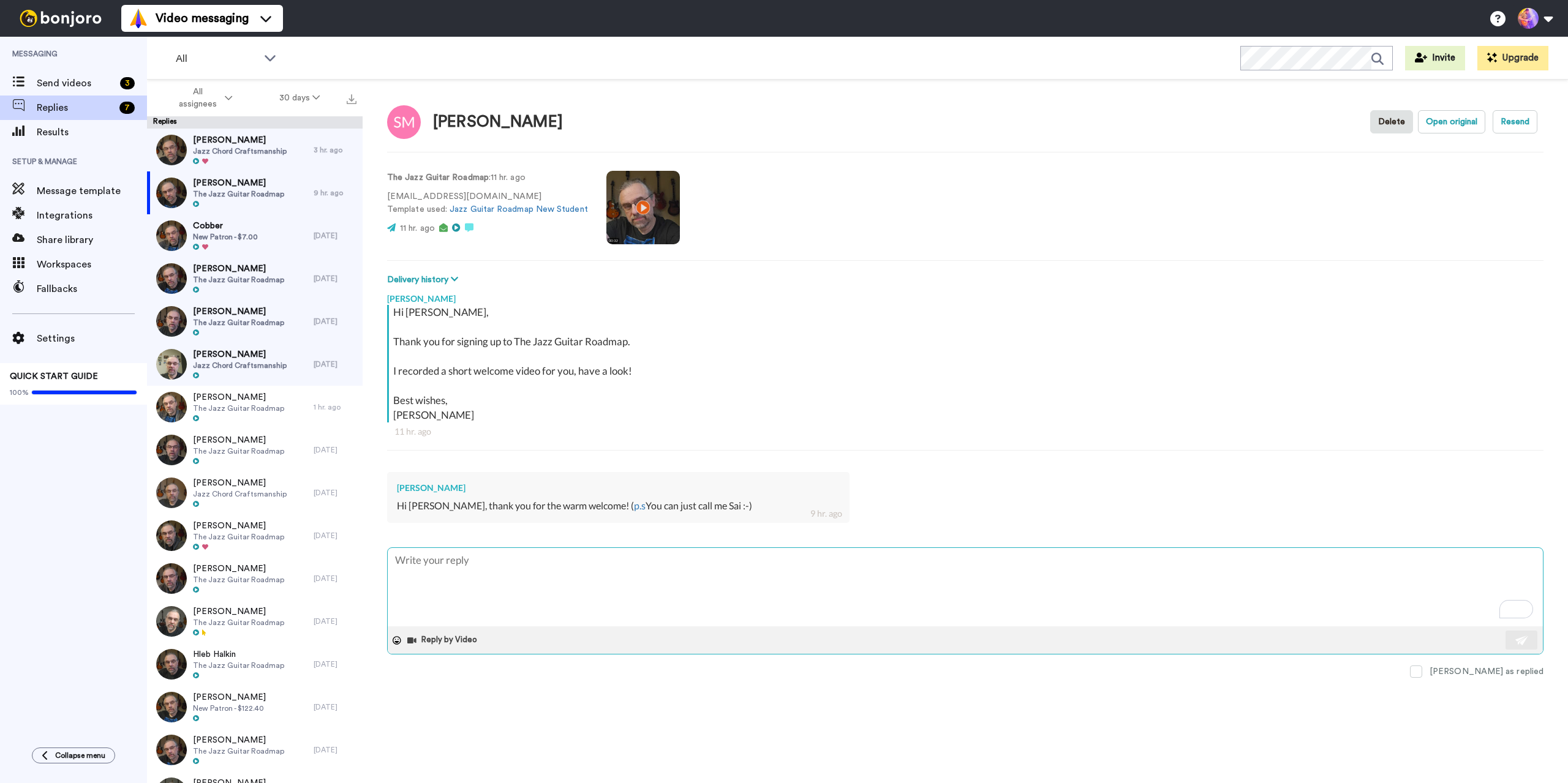
click at [637, 578] on textarea "To enrich screen reader interactions, please activate Accessibility in Grammarl…" at bounding box center [965, 587] width 1155 height 78
click at [663, 572] on textarea "To enrich screen reader interactions, please activate Accessibility in Grammarl…" at bounding box center [965, 587] width 1155 height 78
click at [681, 566] on textarea "To enrich screen reader interactions, please activate Accessibility in Grammarl…" at bounding box center [965, 587] width 1155 height 78
type textarea "x"
type textarea "T"
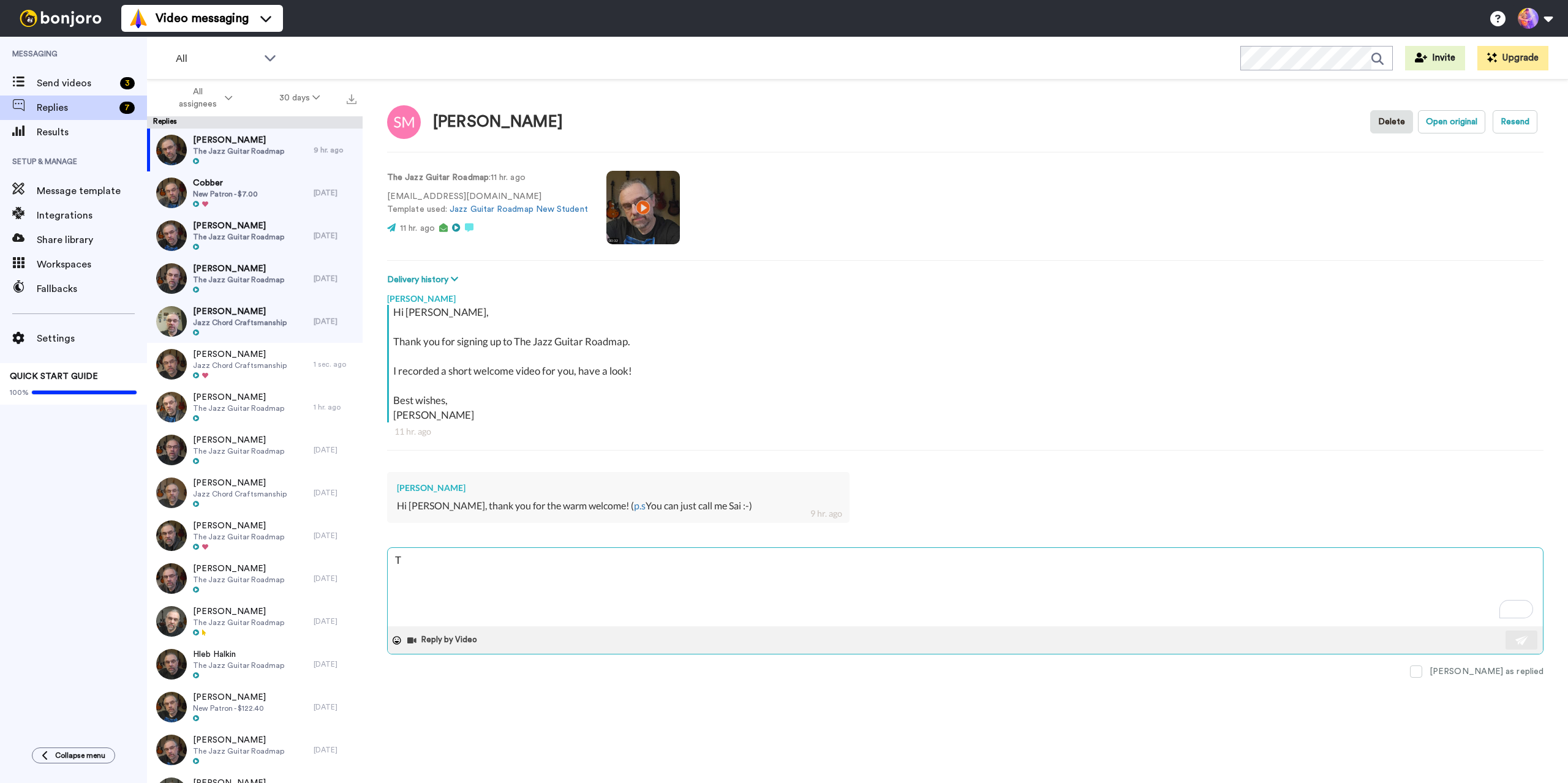
type textarea "x"
type textarea "Th"
type textarea "x"
type textarea "Tha"
type textarea "x"
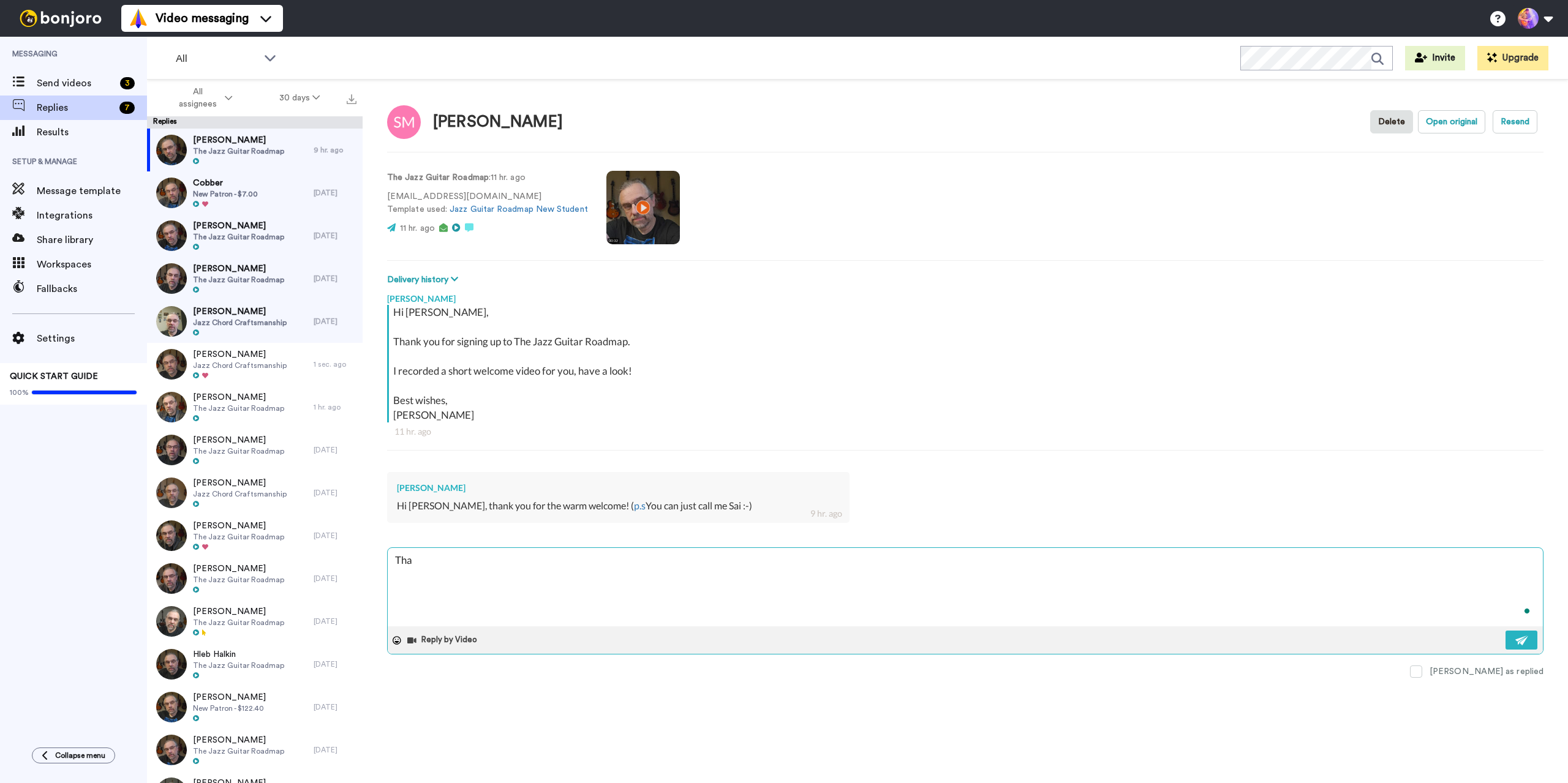
type textarea "Than"
type textarea "x"
type textarea "Thank"
type textarea "x"
type textarea "Thanks"
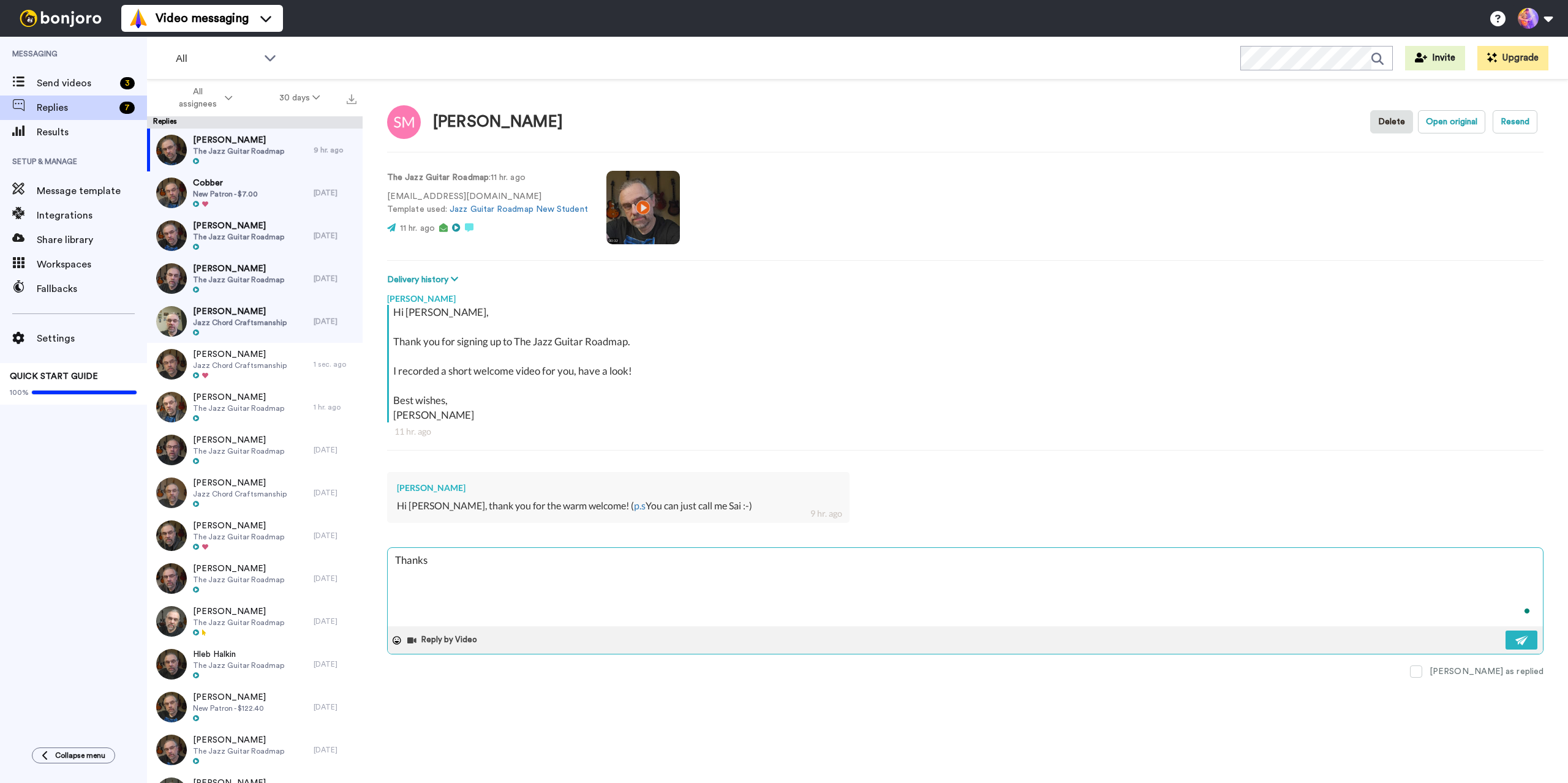
type textarea "x"
type textarea "Thanks"
type textarea "x"
type textarea "Thanks S"
type textarea "x"
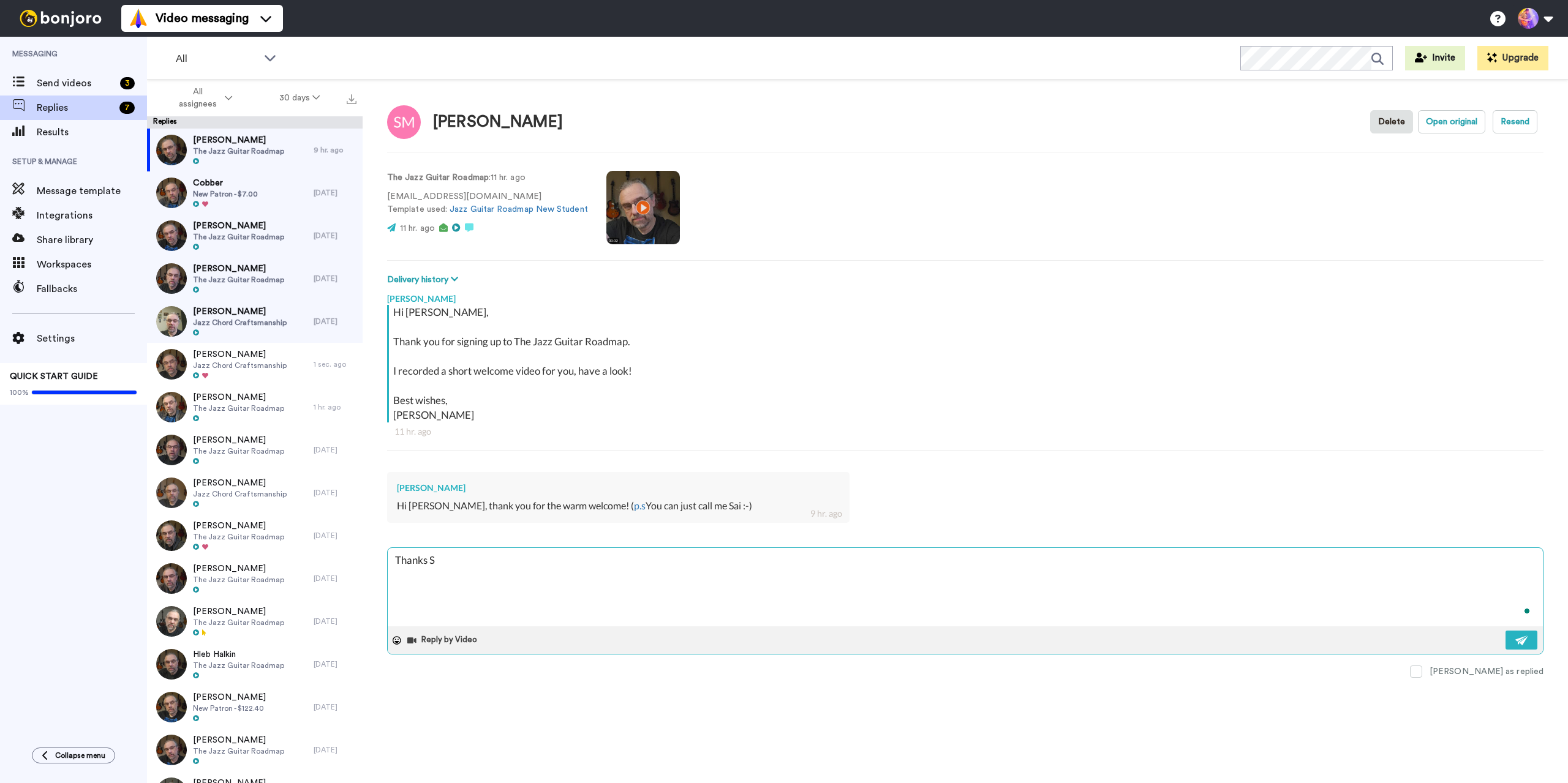
type textarea "Thanks [PERSON_NAME]"
type textarea "x"
type textarea "Thanks [PERSON_NAME]"
type textarea "x"
type textarea "Thanks [PERSON_NAME]!"
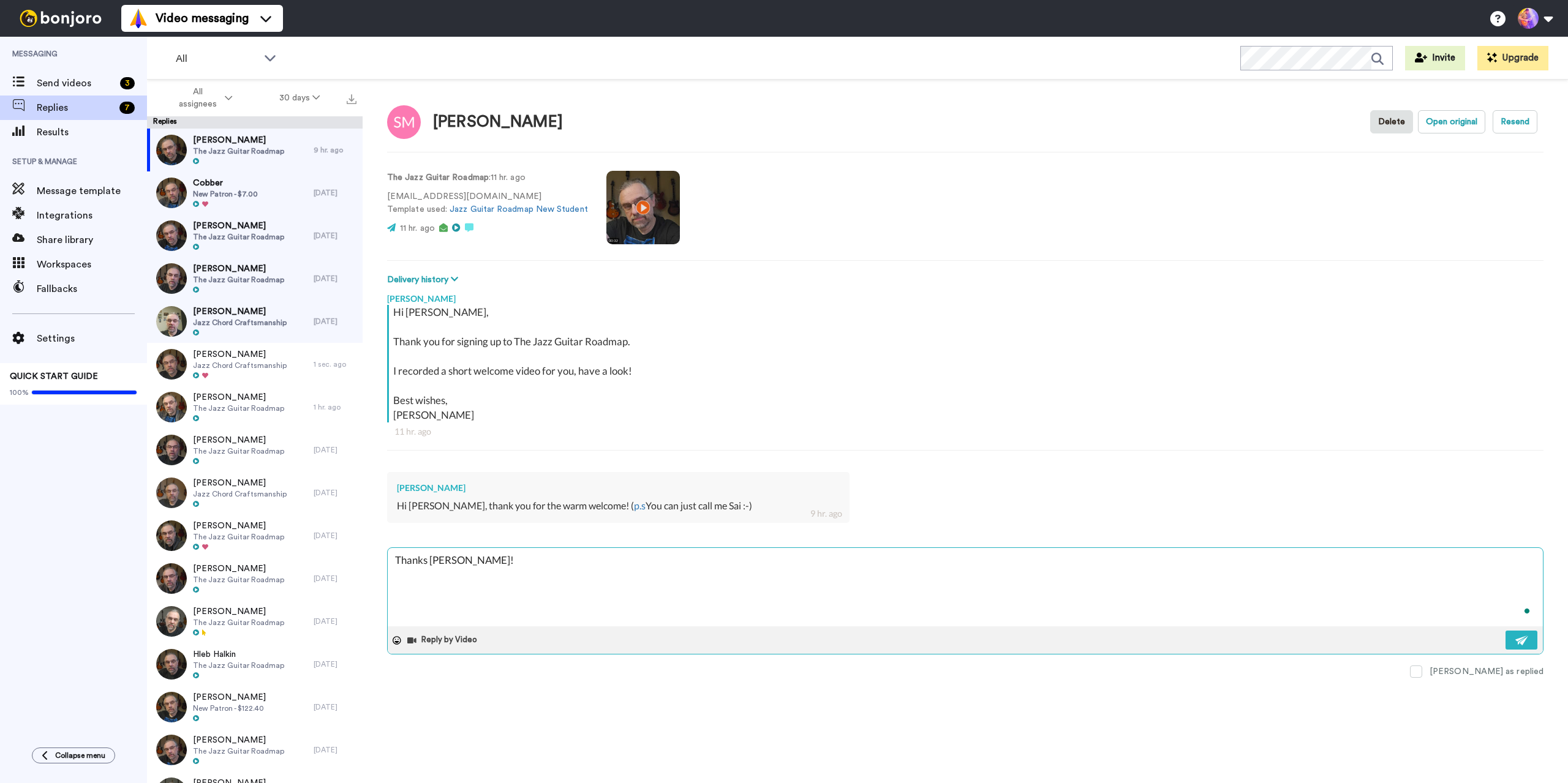
type textarea "x"
type textarea "Thanks [PERSON_NAME]!"
type textarea "x"
type textarea "Thanks [PERSON_NAME]! S"
type textarea "x"
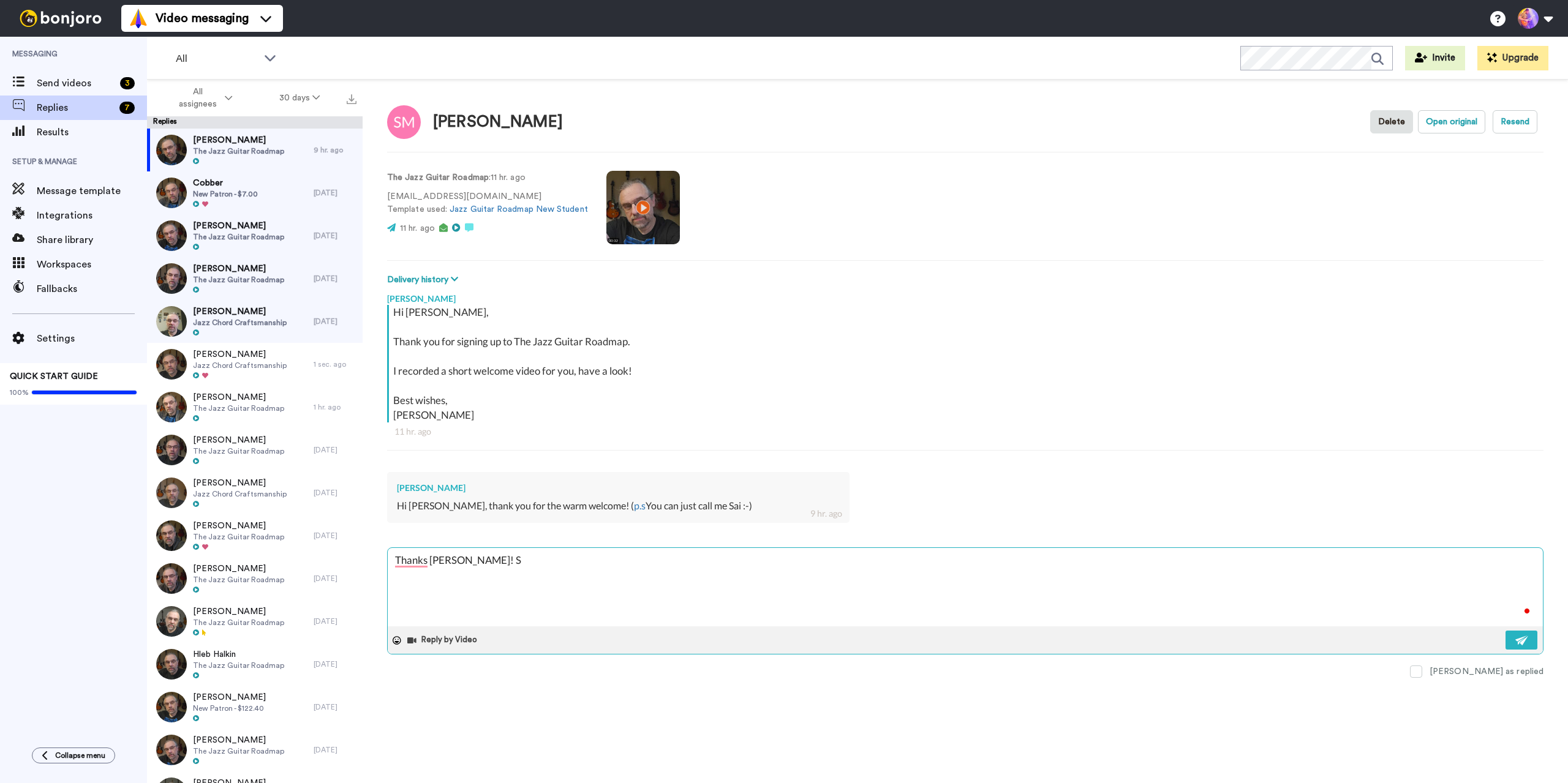
type textarea "Thanks [PERSON_NAME]! Se"
type textarea "x"
type textarea "Thanks [PERSON_NAME]! See"
type textarea "x"
type textarea "Thanks [PERSON_NAME]! See"
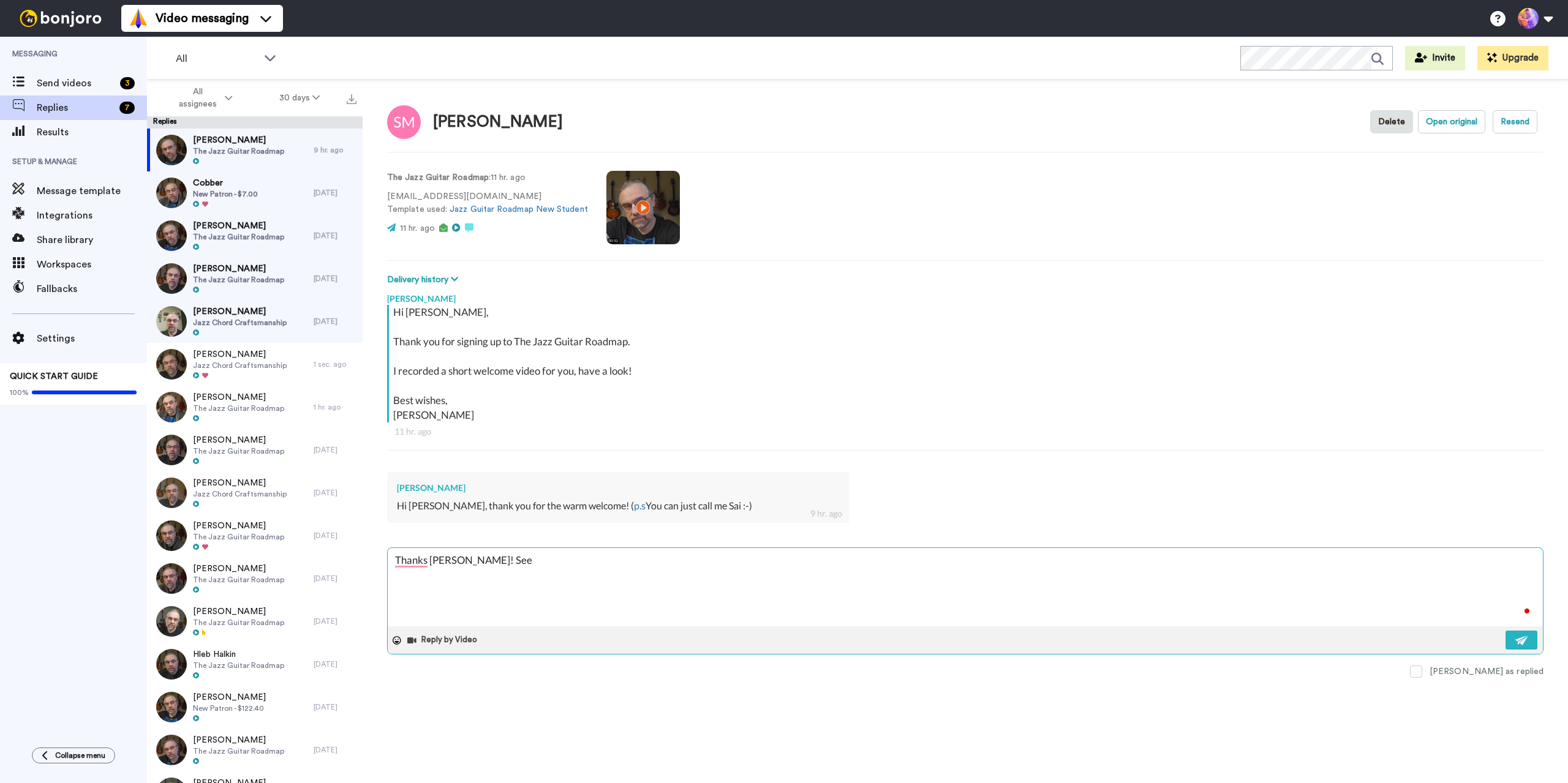
type textarea "x"
type textarea "Thanks [PERSON_NAME]! See y"
type textarea "x"
type textarea "Thanks [PERSON_NAME]! See yo"
type textarea "x"
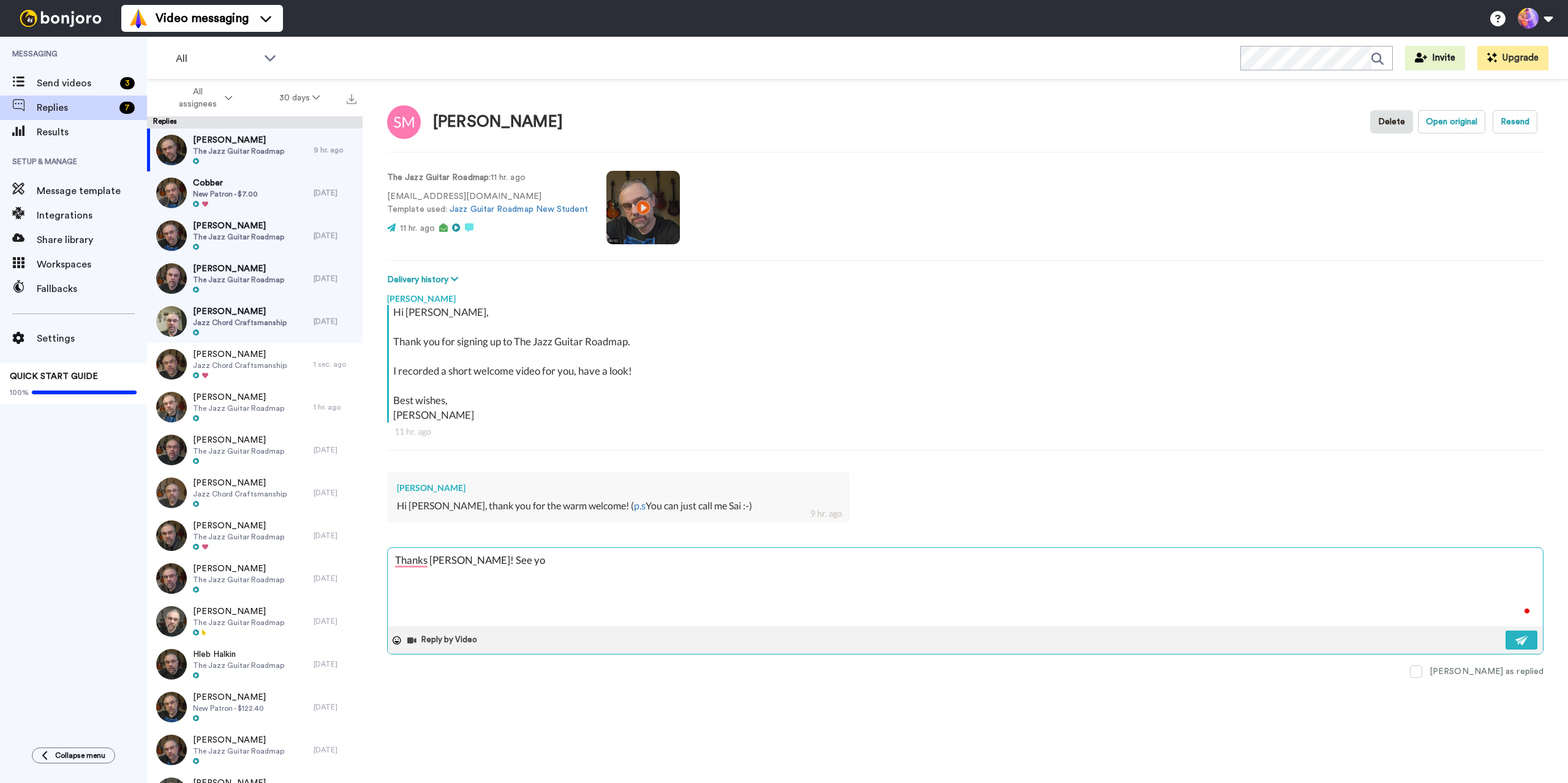
type textarea "Thanks [PERSON_NAME]! See you"
type textarea "x"
type textarea "Thanks [PERSON_NAME]! See you"
type textarea "x"
type textarea "Thanks [PERSON_NAME]! See you i"
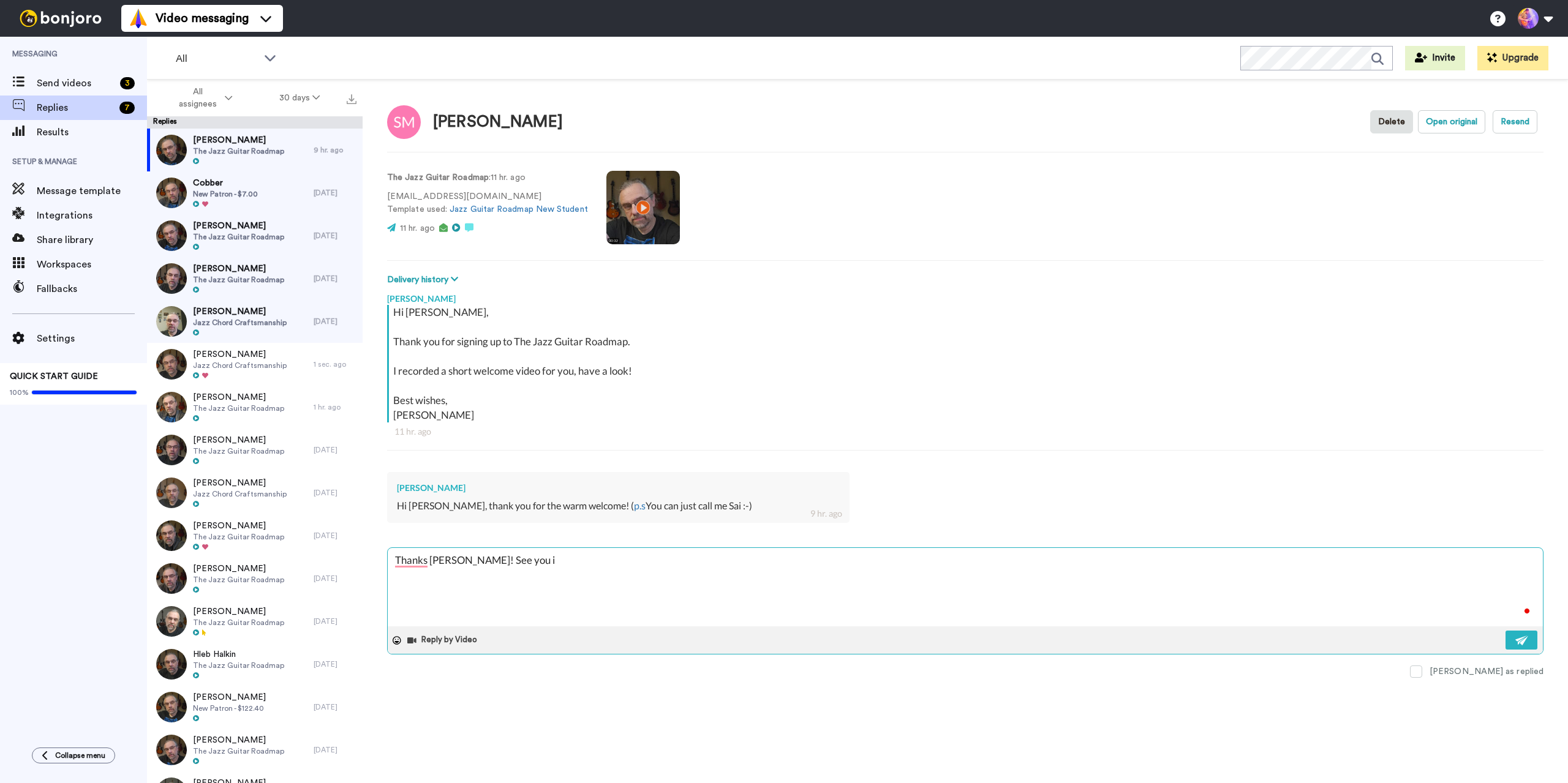
type textarea "x"
type textarea "Thanks [PERSON_NAME]! See you in"
type textarea "x"
type textarea "Thanks [PERSON_NAME]! See you in"
type textarea "x"
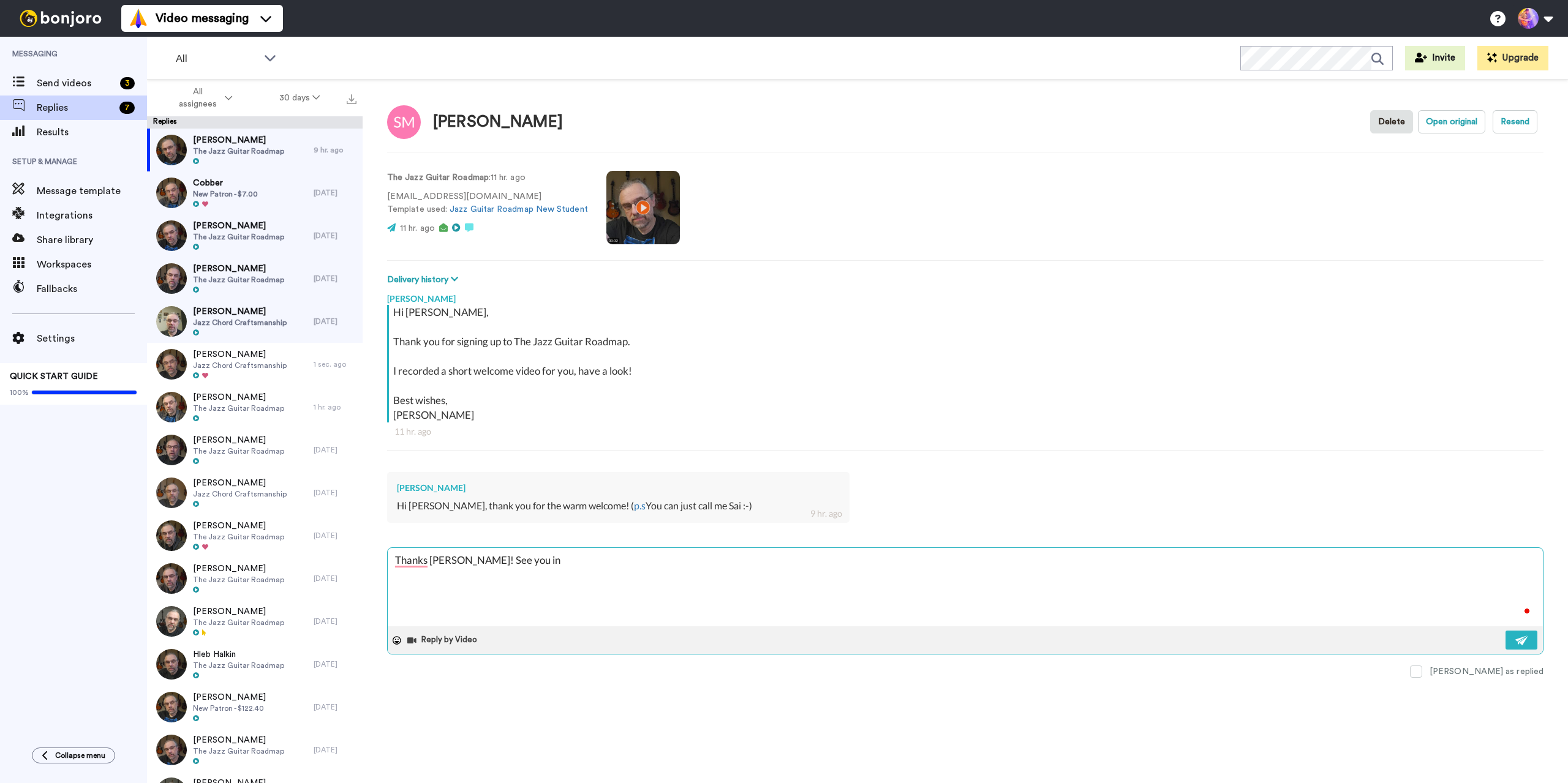
type textarea "Thanks [PERSON_NAME]! See you in t"
type textarea "x"
type textarea "Thanks [PERSON_NAME]! See you in tt"
type textarea "x"
type textarea "Thanks [PERSON_NAME]! See you in [GEOGRAPHIC_DATA]"
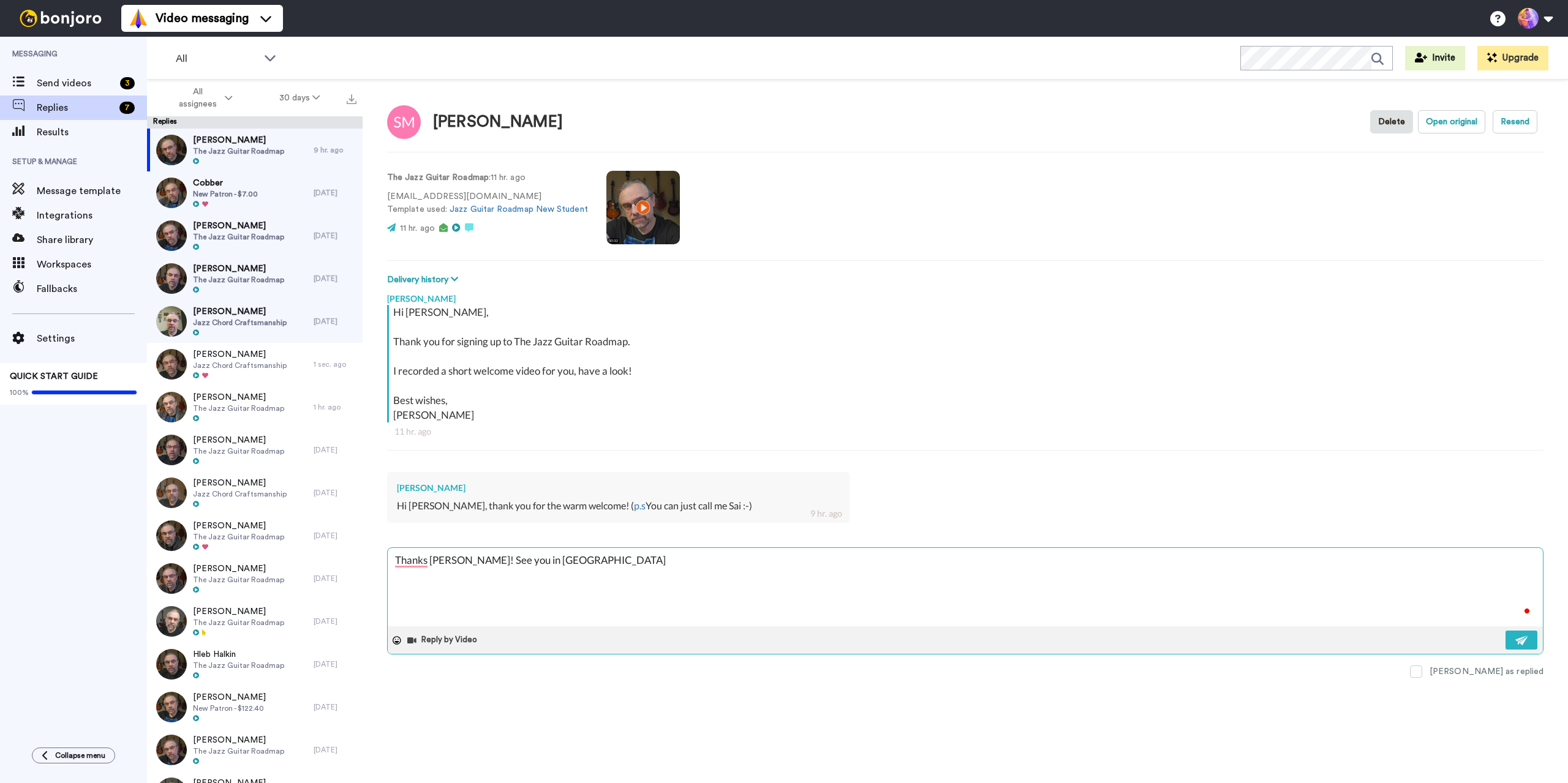
type textarea "x"
type textarea "Thanks [PERSON_NAME]! See you in [GEOGRAPHIC_DATA]"
type textarea "x"
type textarea "Thanks [PERSON_NAME]! See you in tther"
type textarea "x"
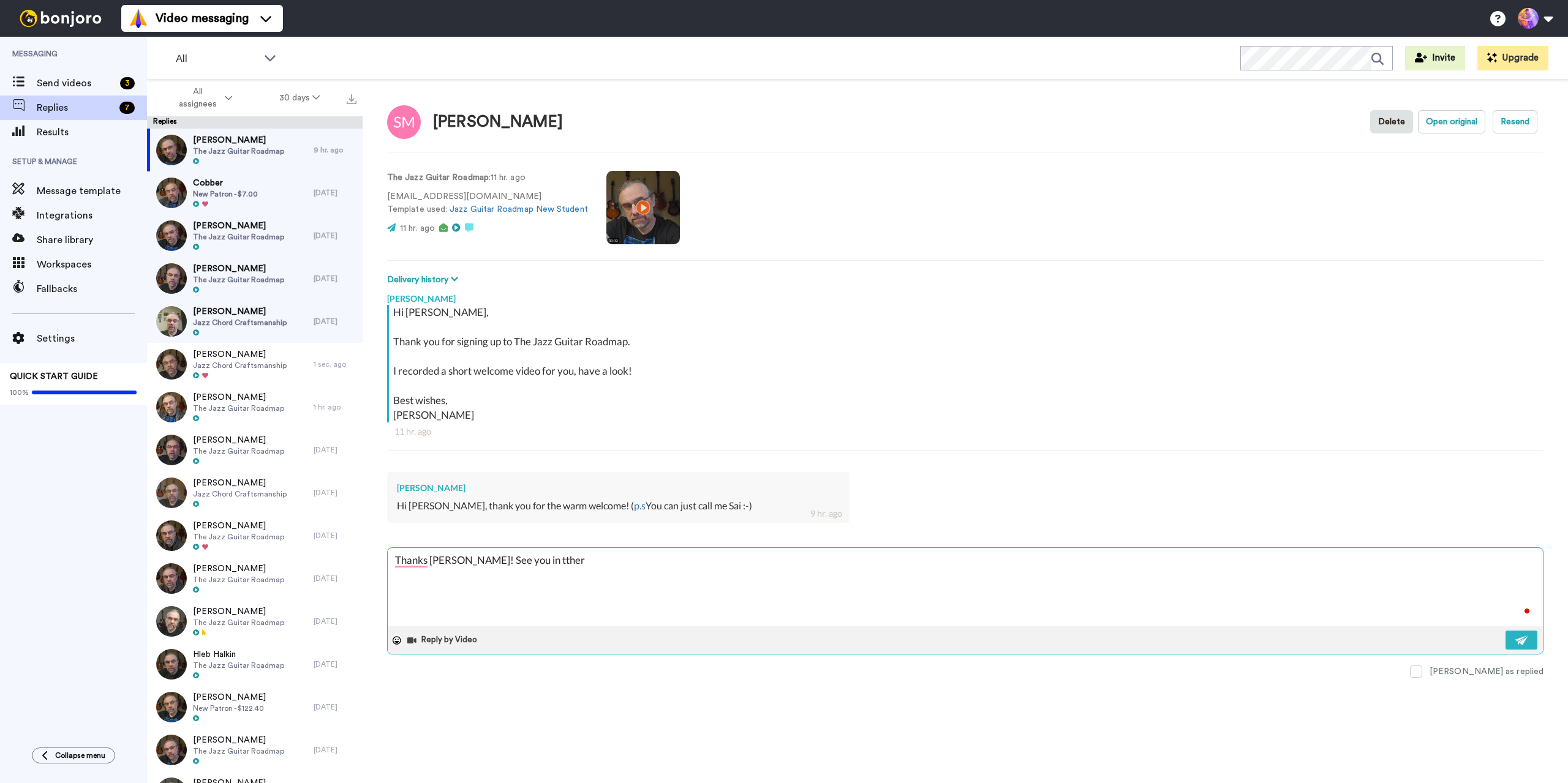
type textarea "Thanks [PERSON_NAME]! See you in tthere"
type textarea "x"
type textarea "Thanks [PERSON_NAME]! See you in tther"
type textarea "x"
type textarea "Thanks [PERSON_NAME]! See you in [GEOGRAPHIC_DATA]"
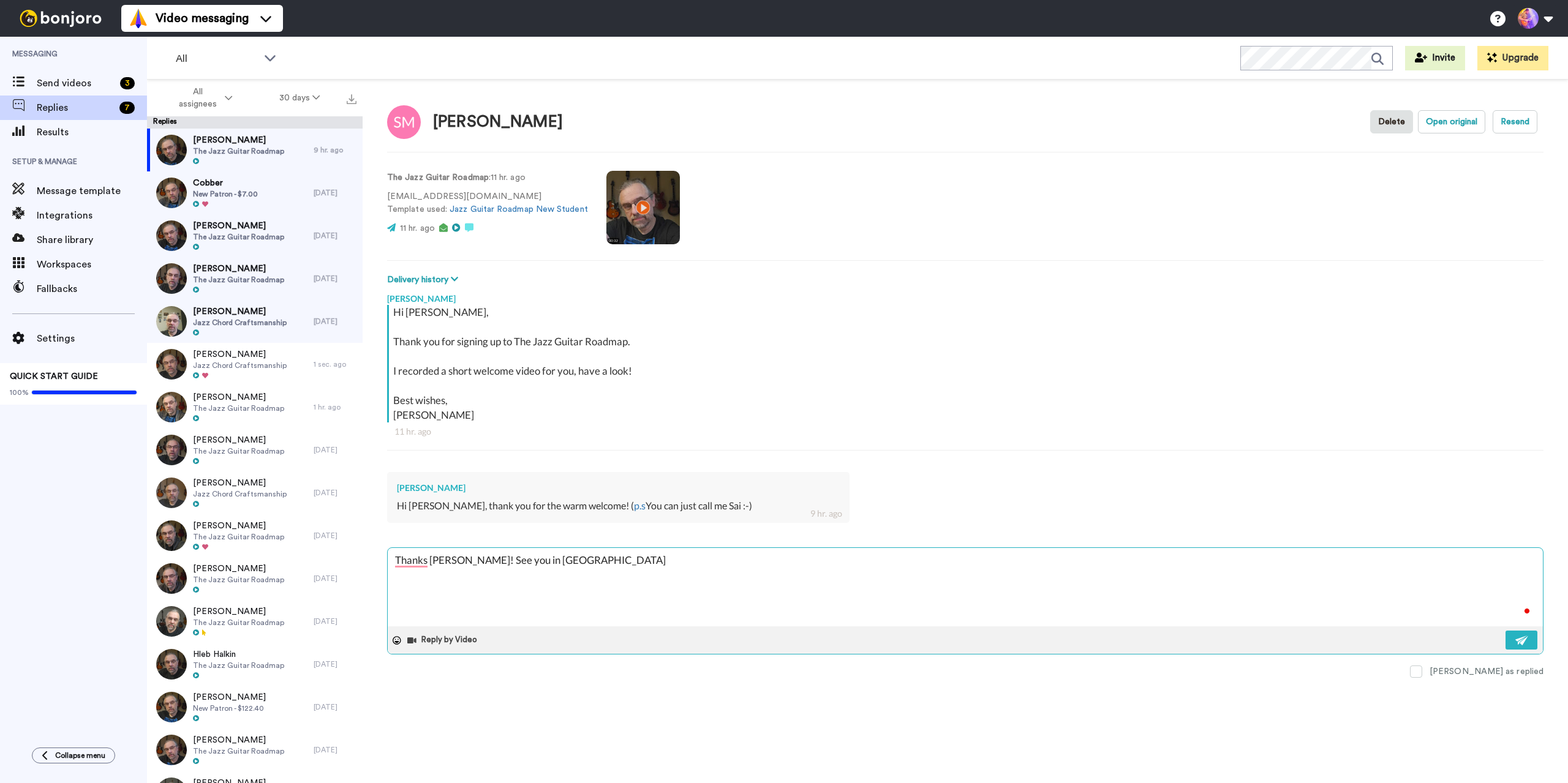
type textarea "x"
type textarea "Thanks [PERSON_NAME]! See you in [GEOGRAPHIC_DATA]"
type textarea "x"
type textarea "Thanks [PERSON_NAME]! See you in tt"
type textarea "x"
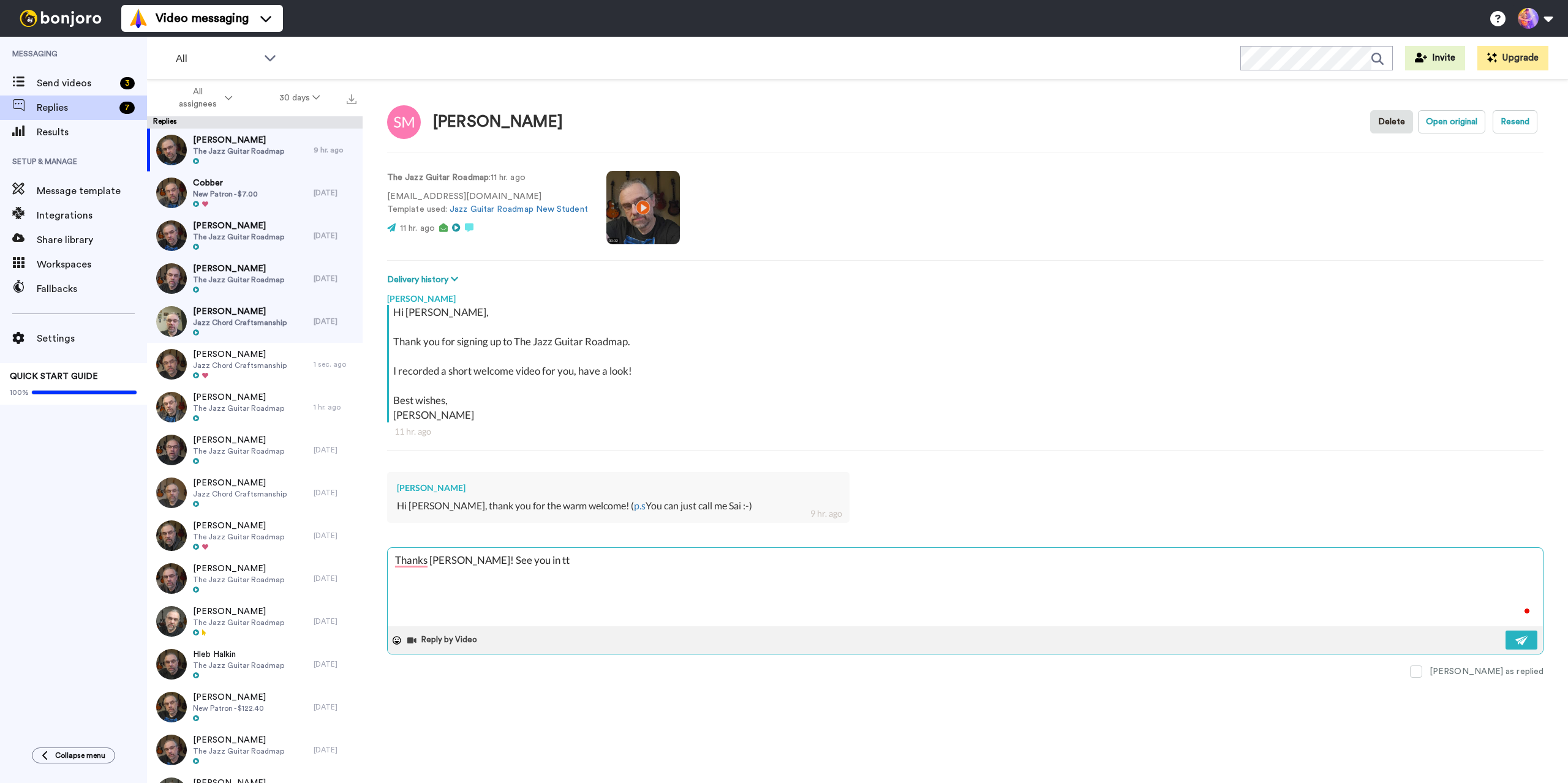
type textarea "Thanks [PERSON_NAME]! See you in t"
type textarea "x"
type textarea "Thanks [PERSON_NAME]! See you in th"
type textarea "x"
type textarea "Thanks [PERSON_NAME]! See you in the"
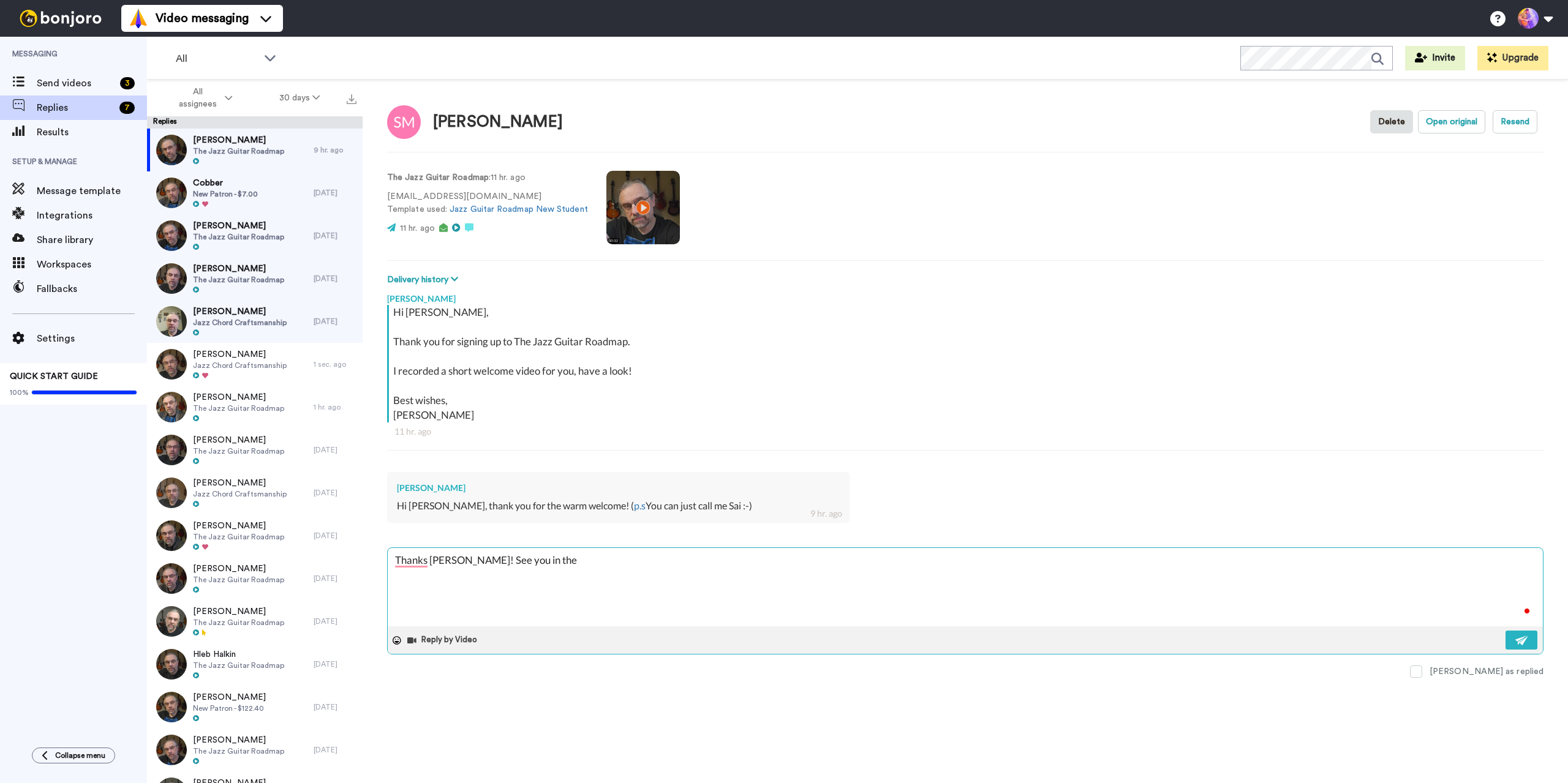
type textarea "x"
type textarea "Thanks [PERSON_NAME]! See you in ther"
type textarea "x"
type textarea "Thanks [PERSON_NAME]! See you in there"
type textarea "x"
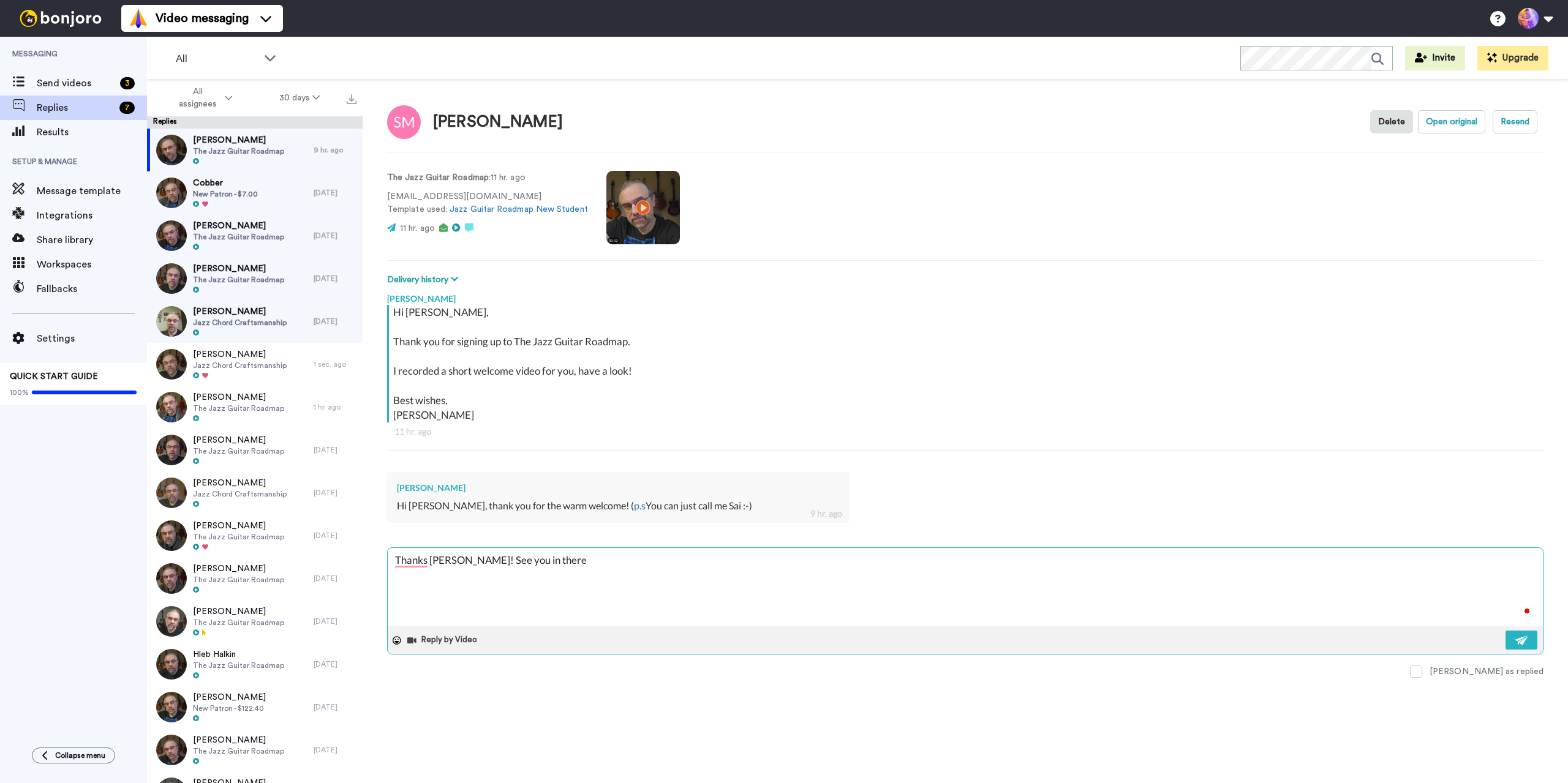
type textarea "Thanks [PERSON_NAME]! See you in there"
type textarea "x"
type textarea "Thanks [PERSON_NAME]! See you in there 🙂"
type textarea "x"
type textarea "Thanks [PERSON_NAME]! See you in there 🙂"
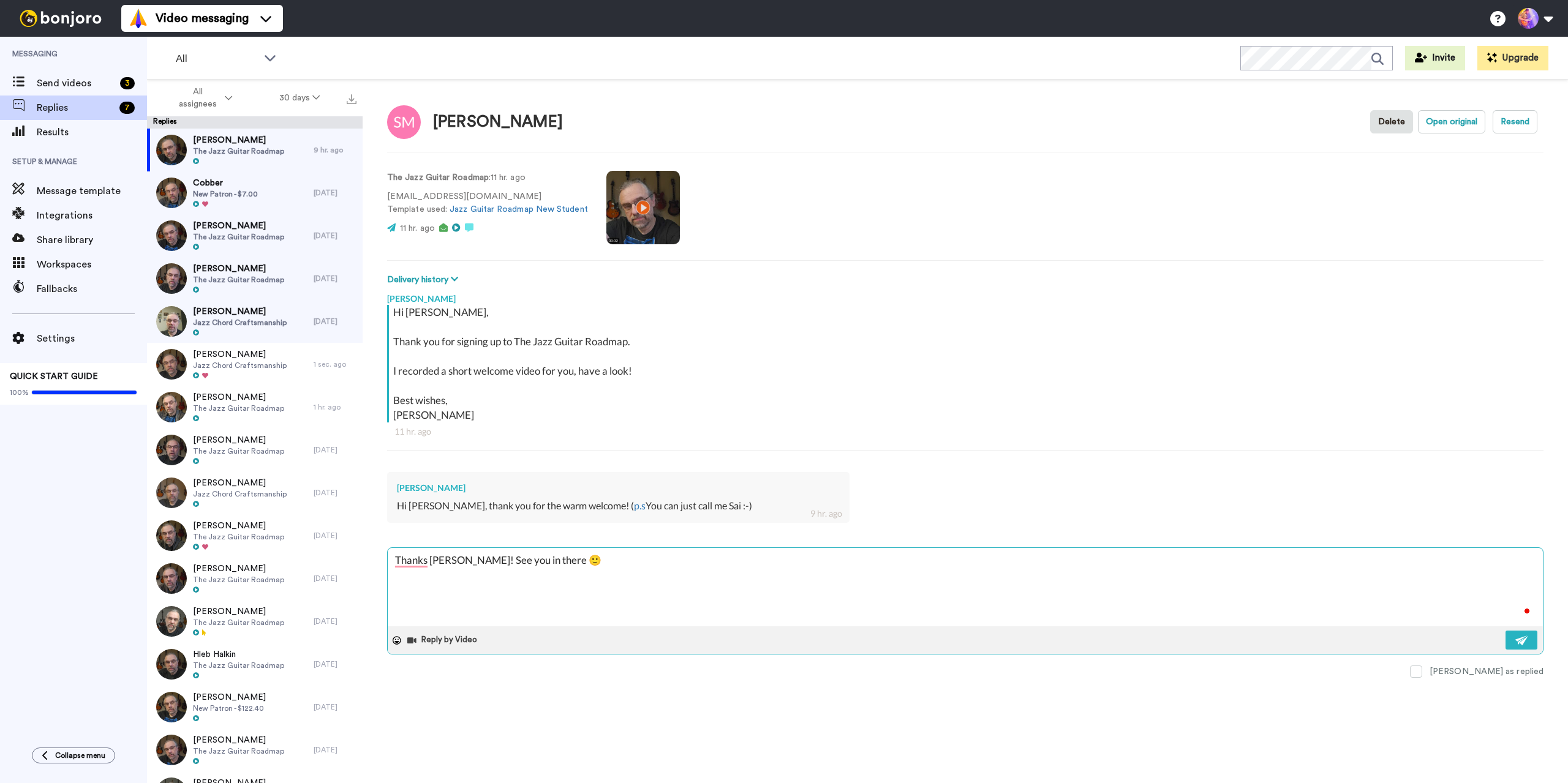
type textarea "x"
click at [275, 205] on div "Cobber New Patron - $7.00" at bounding box center [230, 192] width 166 height 43
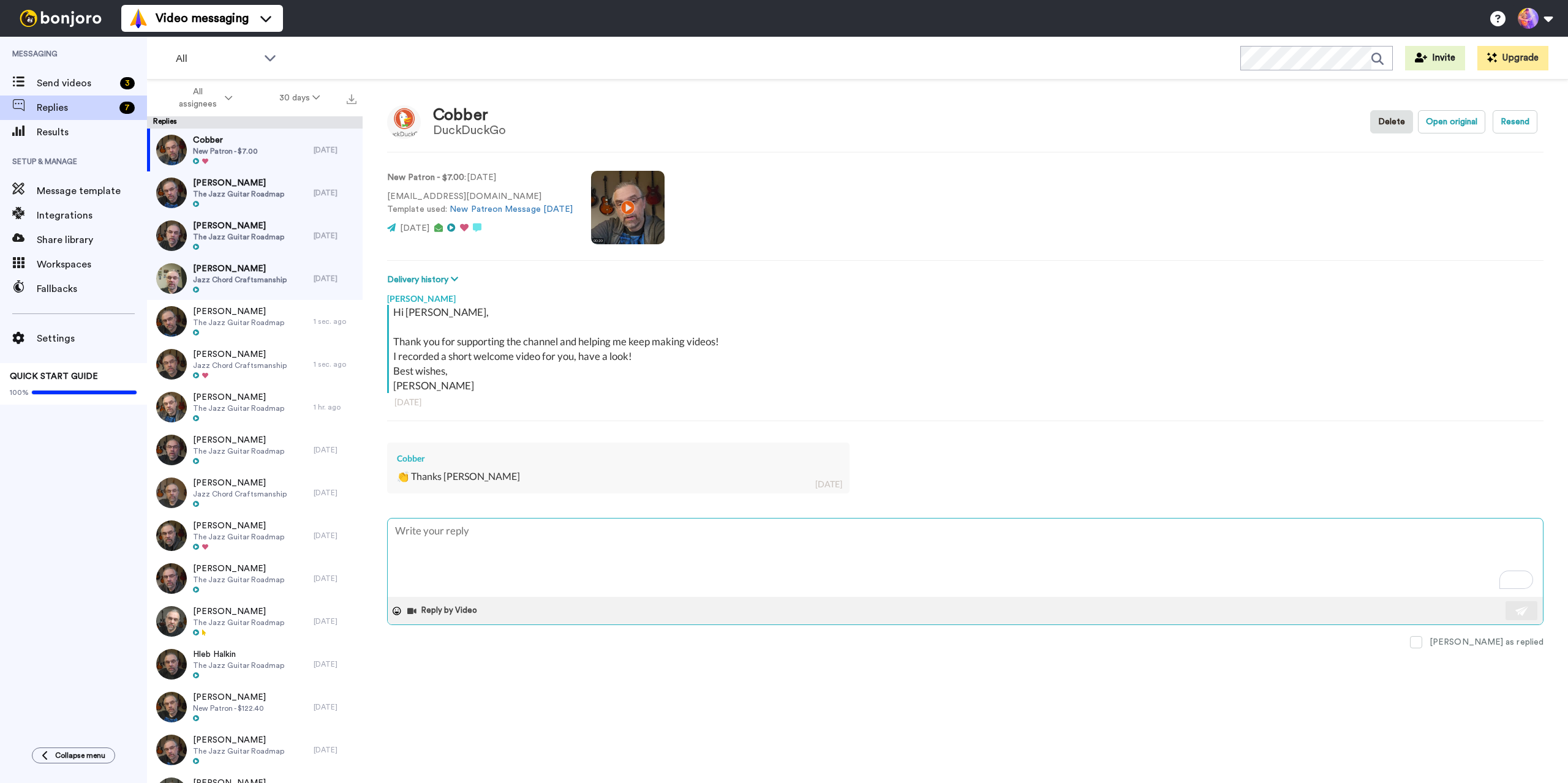
click at [1021, 557] on textarea "To enrich screen reader interactions, please activate Accessibility in Grammarl…" at bounding box center [965, 557] width 1155 height 78
click at [256, 168] on div "Cobber New Patron - $7.00" at bounding box center [230, 149] width 166 height 43
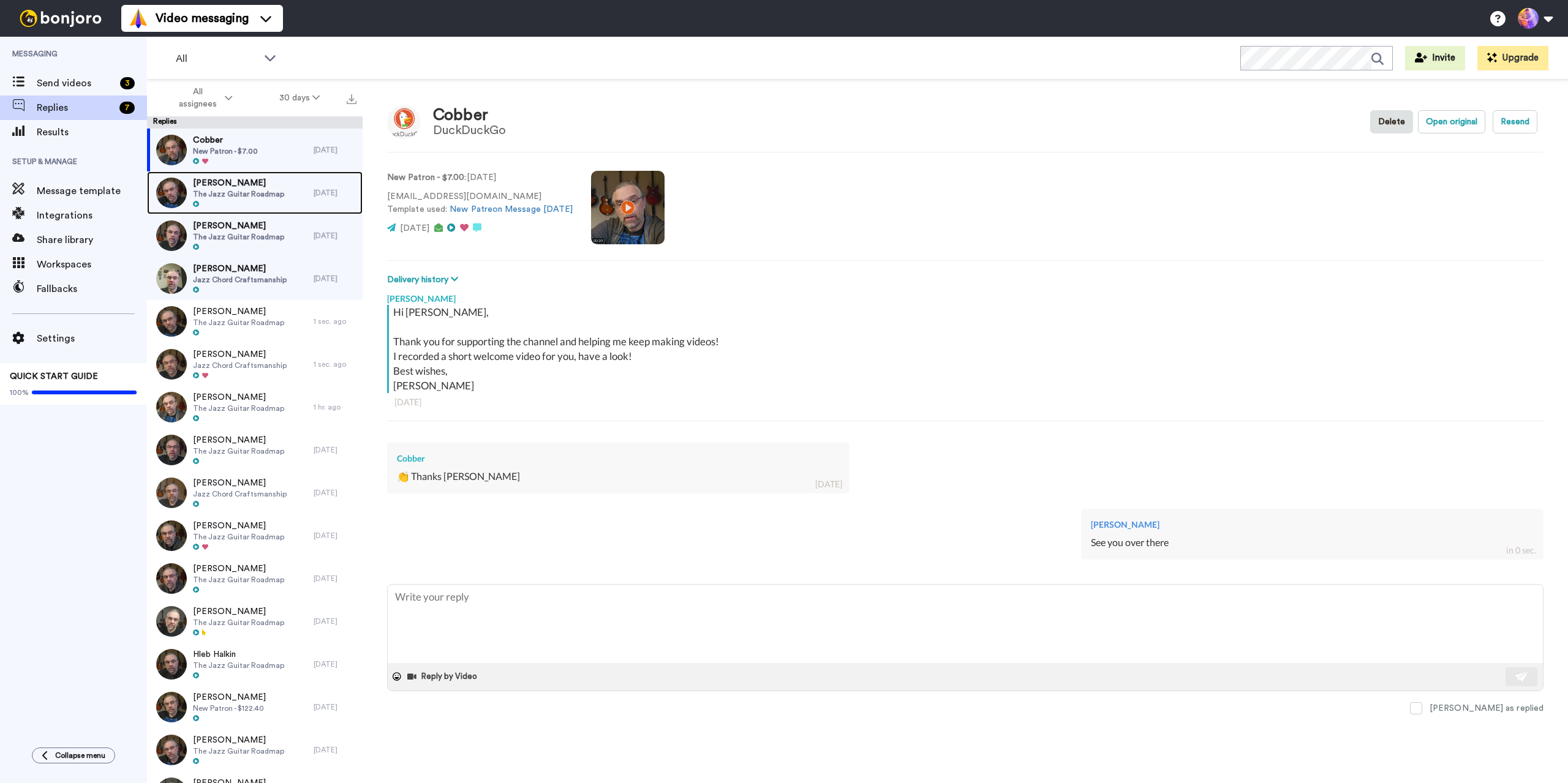
click at [264, 186] on span "[PERSON_NAME]" at bounding box center [238, 183] width 92 height 13
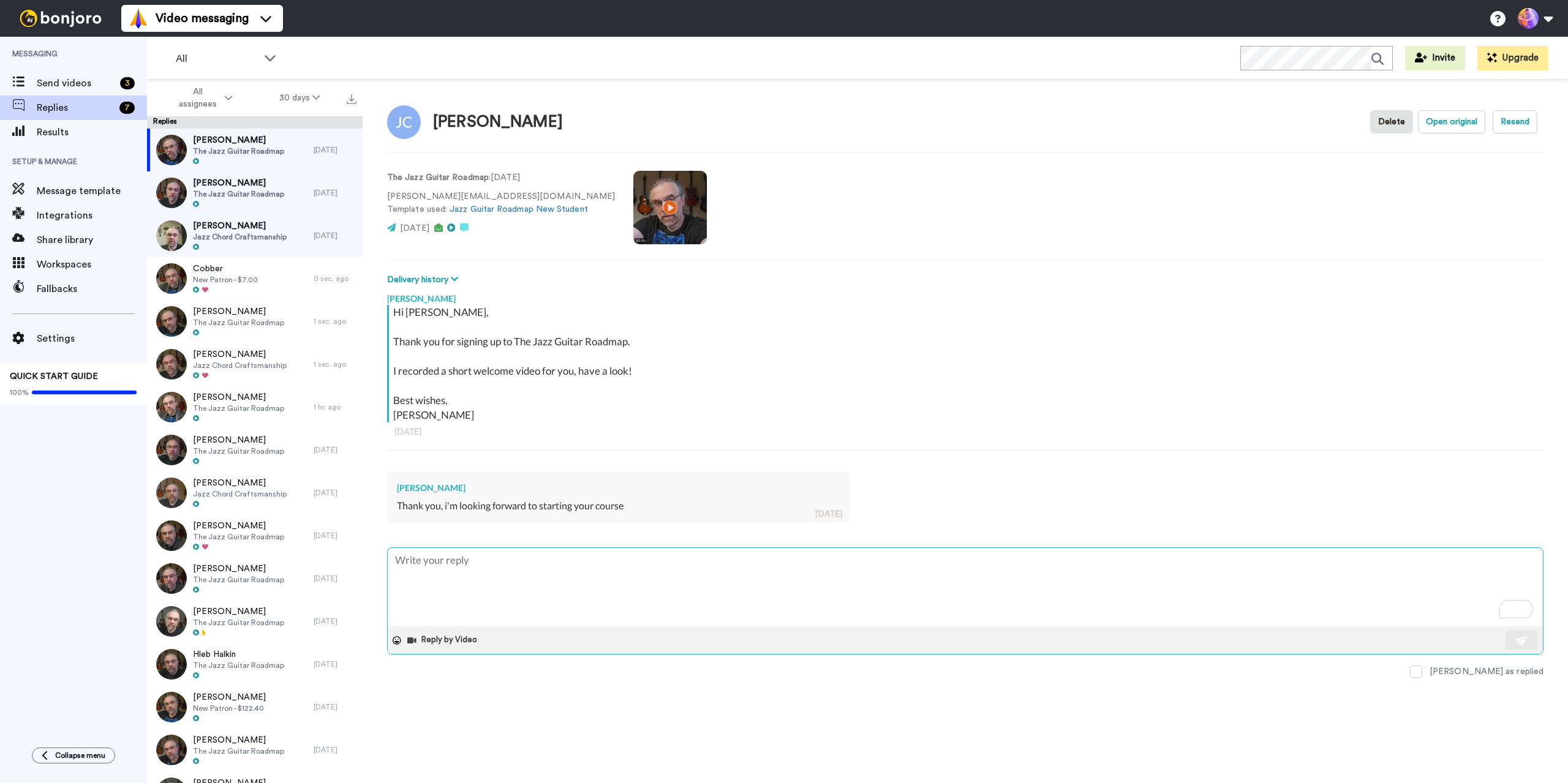
click at [572, 588] on textarea "To enrich screen reader interactions, please activate Accessibility in Grammarl…" at bounding box center [965, 587] width 1155 height 78
click at [293, 191] on div "[PERSON_NAME] The Jazz Guitar Roadmap" at bounding box center [230, 192] width 166 height 43
